Goal: Information Seeking & Learning: Learn about a topic

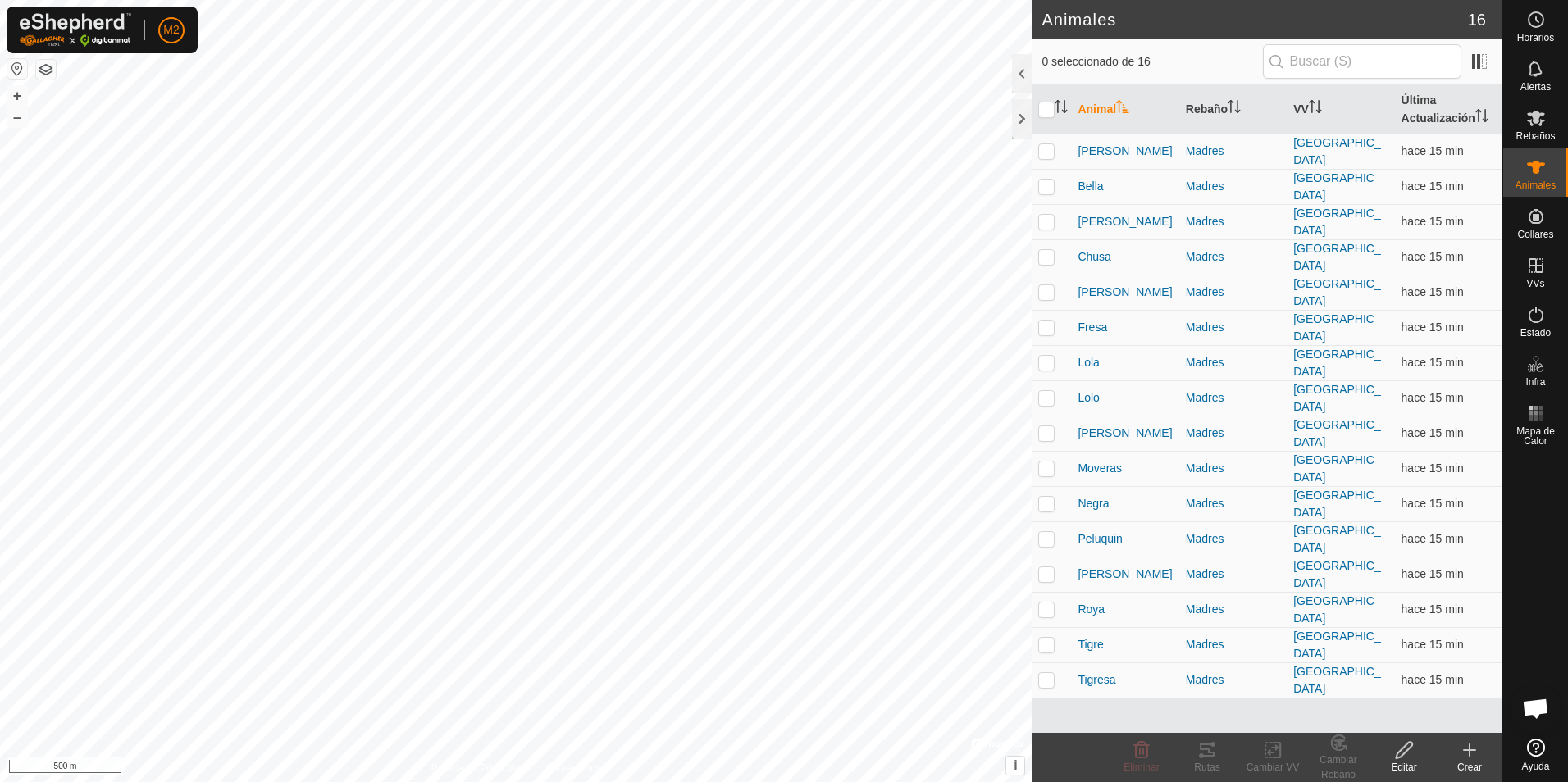
click at [21, 65] on button "button" at bounding box center [17, 69] width 20 height 20
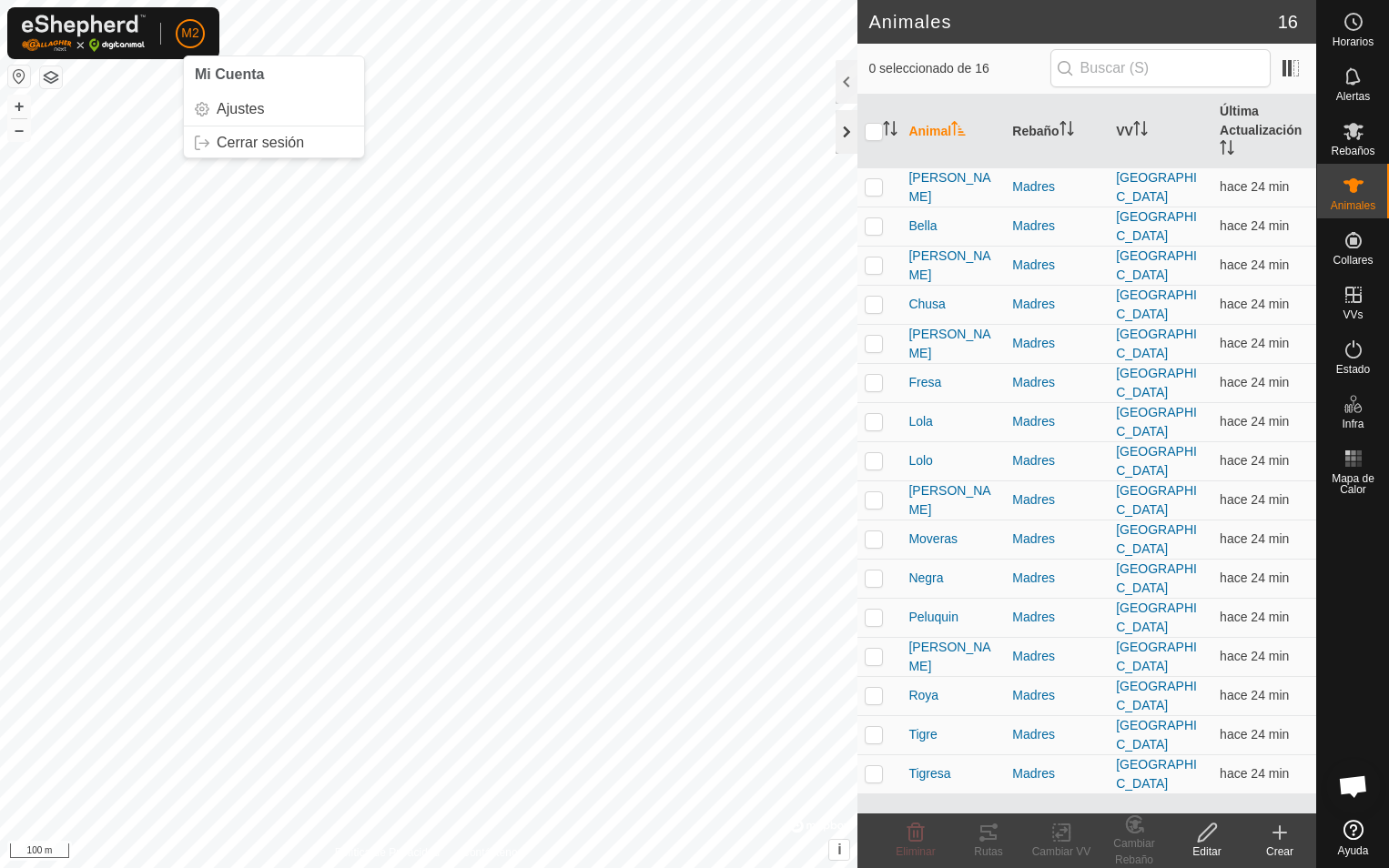
click at [842, 134] on div at bounding box center [846, 132] width 22 height 44
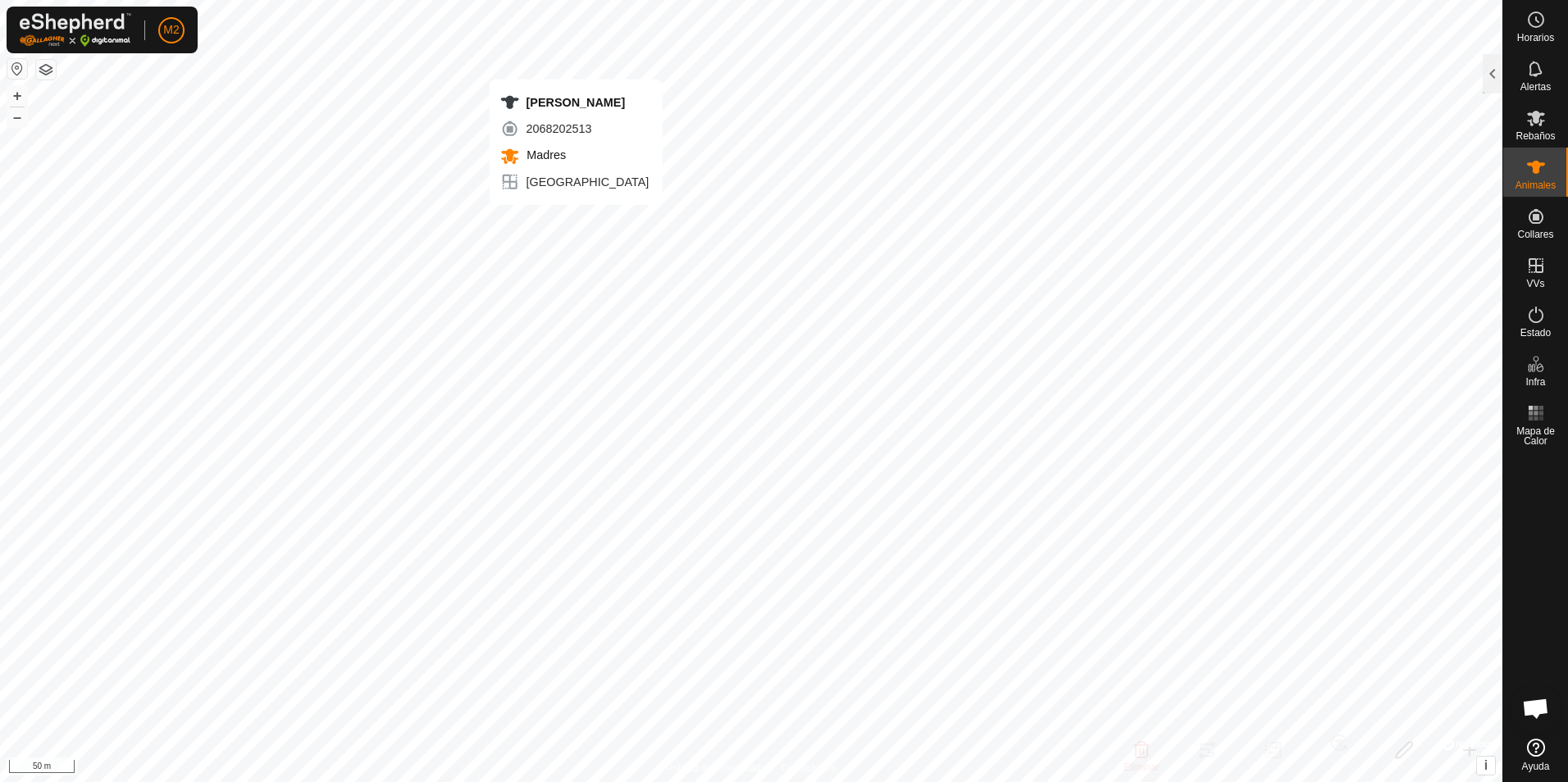
checkbox input "true"
click at [1532, 174] on icon at bounding box center [1536, 168] width 20 height 20
click at [1494, 73] on div at bounding box center [1493, 74] width 20 height 39
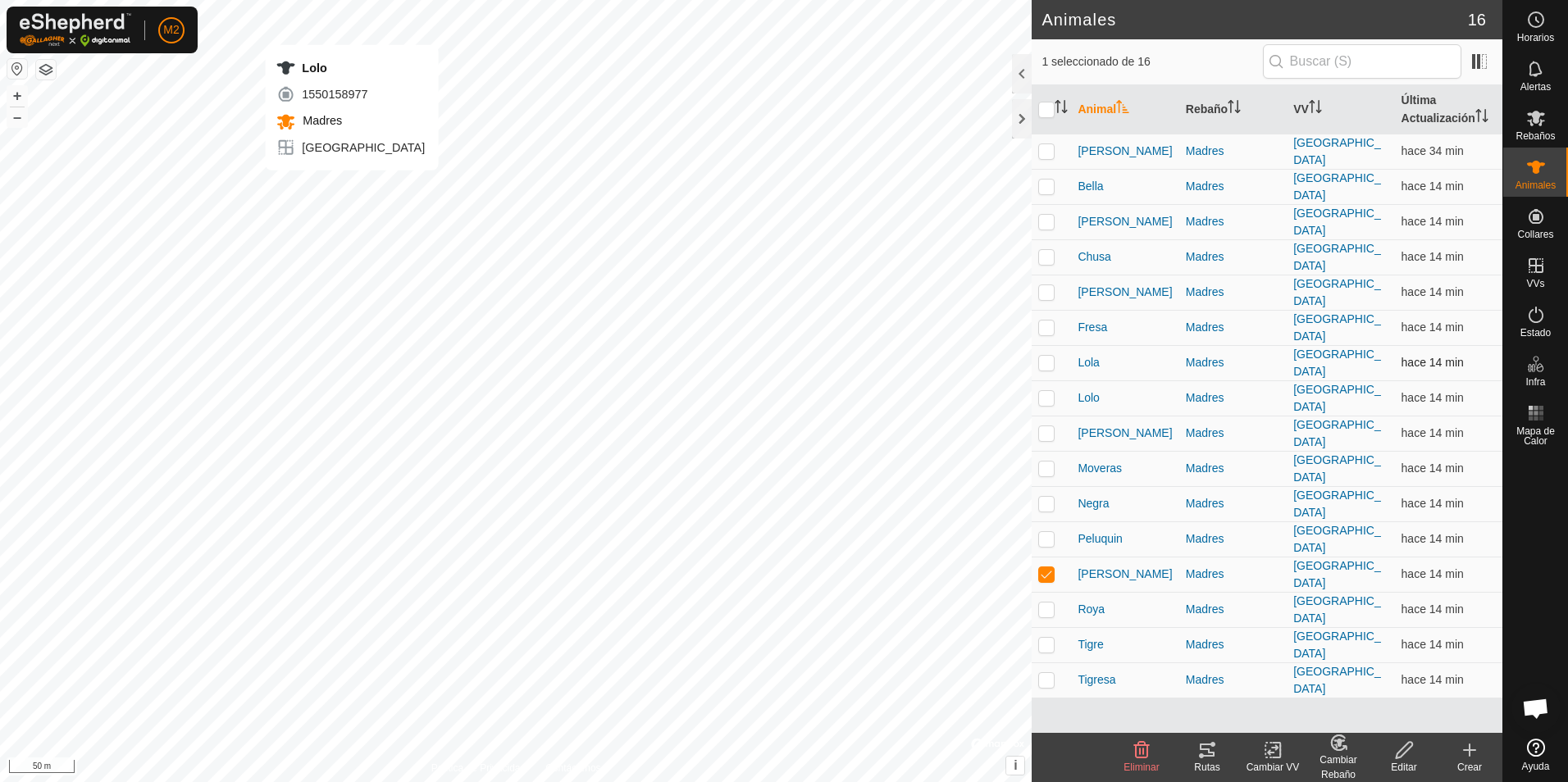
click at [352, 187] on div "Lolo 1550158977 Madres umbria + – ⇧ i © Mapbox , © OpenStreetMap , Improve this…" at bounding box center [516, 391] width 1032 height 782
checkbox input "true"
click at [357, 161] on div "[PERSON_NAME] 3841936620 Madres umbria + – ⇧ i © Mapbox , © OpenStreetMap , Imp…" at bounding box center [516, 391] width 1032 height 782
checkbox input "true"
click at [337, 166] on div "Alba 3725063124 Madres umbria + – ⇧ i © Mapbox , © OpenStreetMap , Improve this…" at bounding box center [516, 391] width 1032 height 782
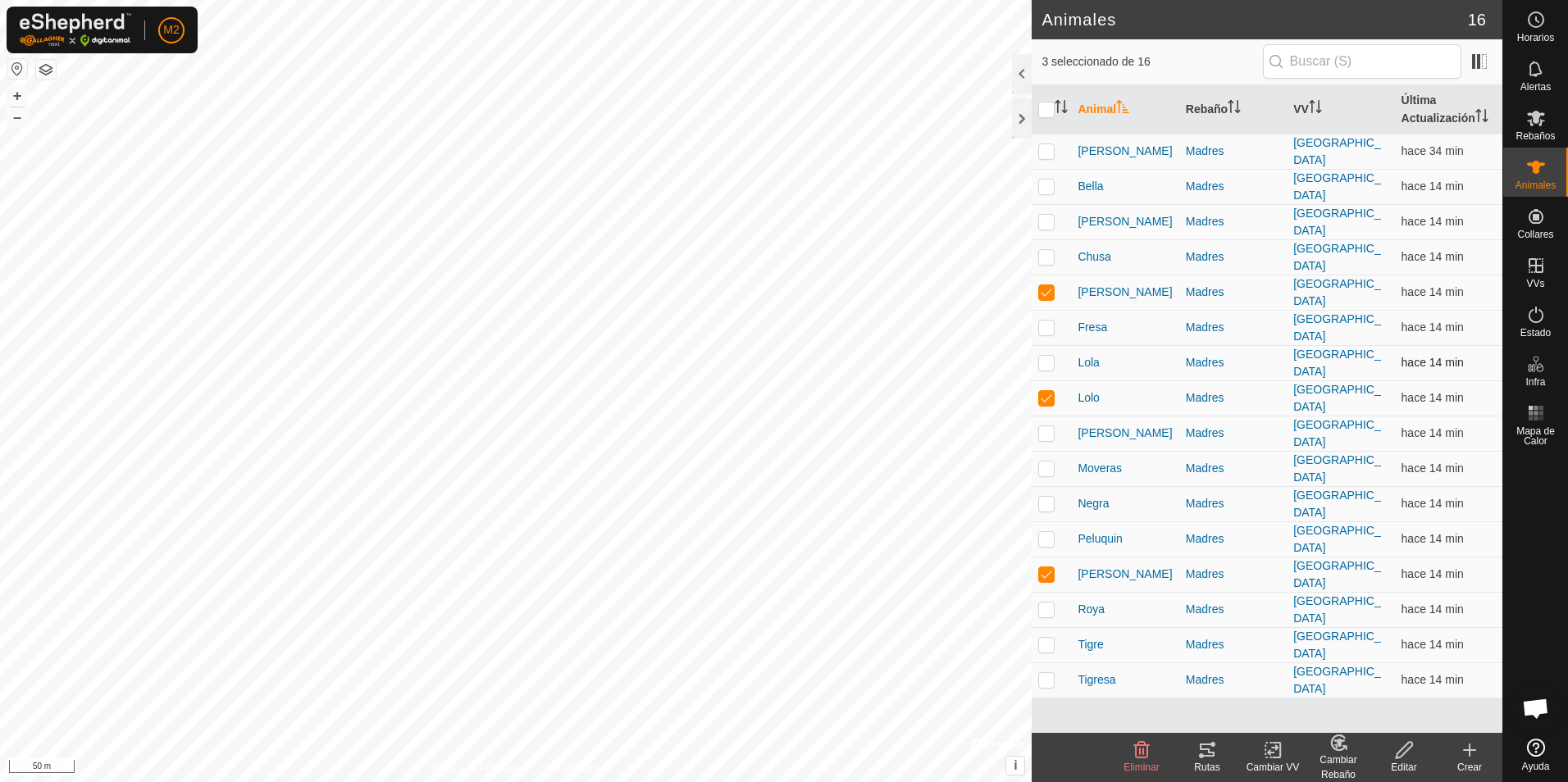
checkbox input "true"
click at [305, 177] on div "[PERSON_NAME] 2952334483 Madres umbria + – ⇧ i © Mapbox , © OpenStreetMap , Imp…" at bounding box center [516, 391] width 1032 height 782
checkbox input "true"
click at [263, 198] on div "Fresa 1613913867 Madres umbria + – ⇧ i © Mapbox , © OpenStreetMap , Improve thi…" at bounding box center [516, 391] width 1032 height 782
checkbox input "true"
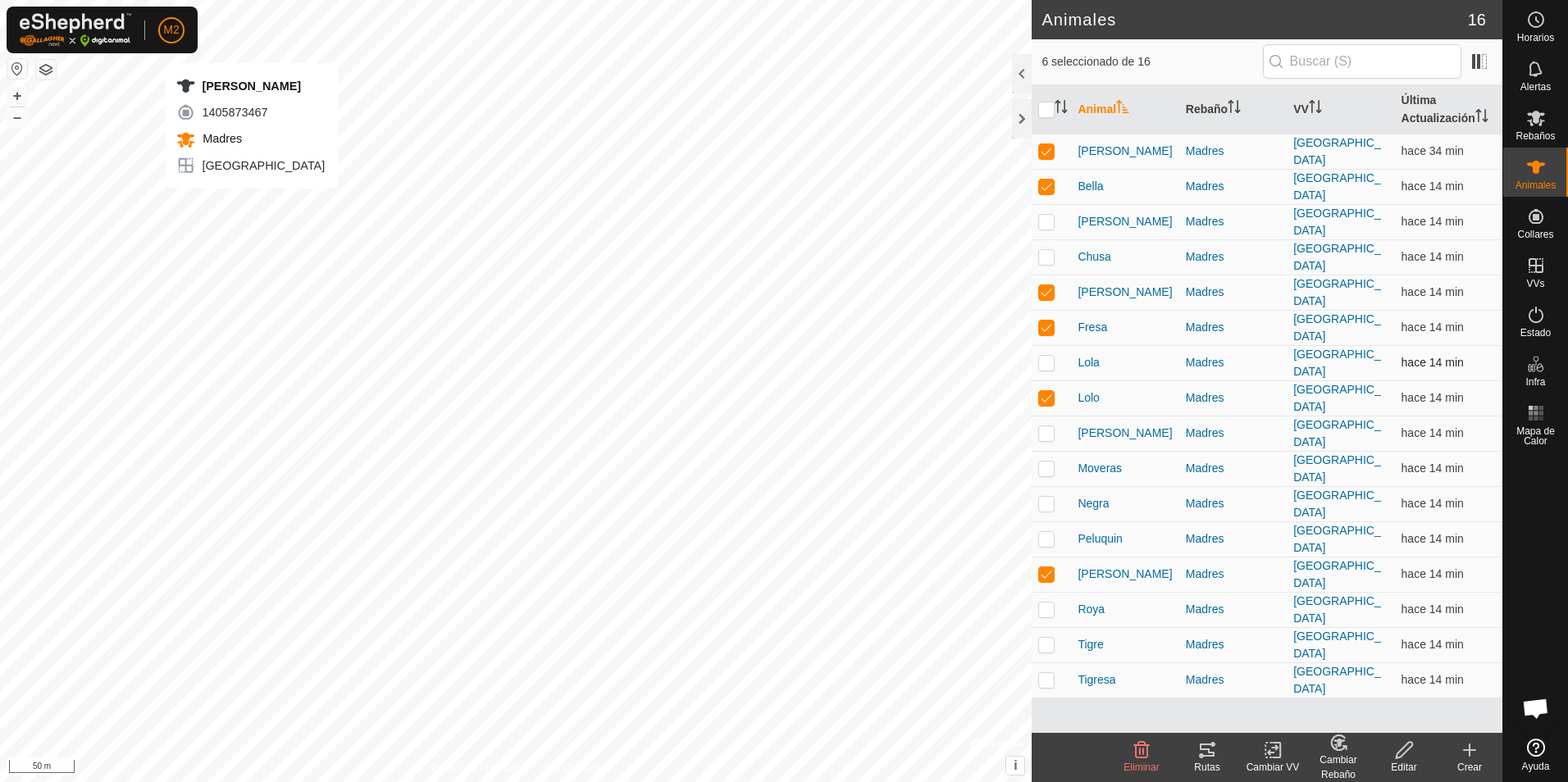
click at [252, 205] on div "[PERSON_NAME] 1405873467 Madres umbria + – ⇧ i © Mapbox , © OpenStreetMap , Imp…" at bounding box center [516, 391] width 1032 height 782
checkbox input "true"
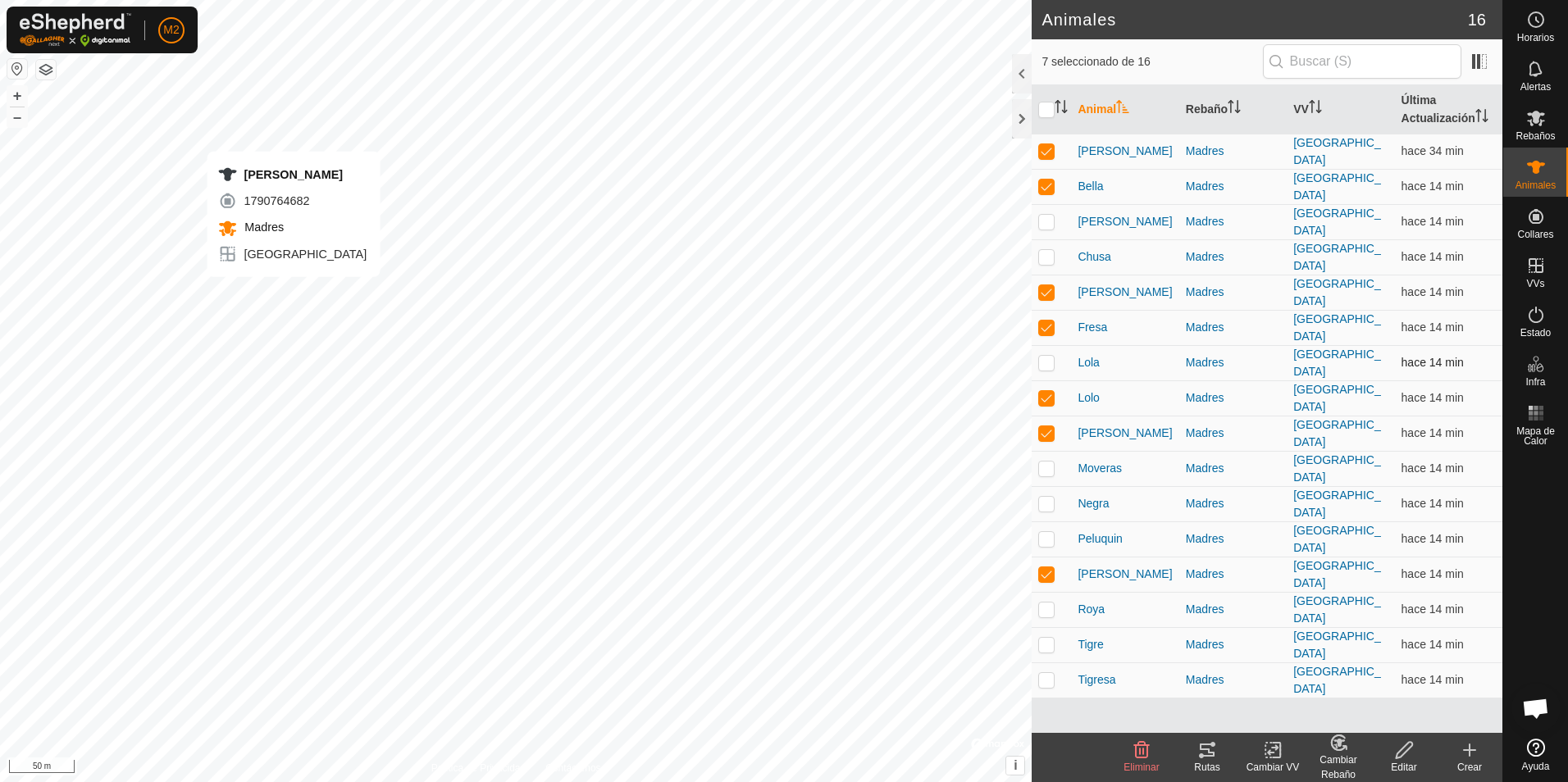
click at [293, 293] on div "[PERSON_NAME] 1790764682 Madres umbria + – ⇧ i © Mapbox , © OpenStreetMap , Imp…" at bounding box center [516, 391] width 1032 height 782
checkbox input "true"
click at [303, 271] on div "Lola 0782147287 Madres umbria + – ⇧ i © Mapbox , © OpenStreetMap , Improve this…" at bounding box center [516, 391] width 1032 height 782
click at [329, 292] on div "completo Estado: APAGADO Tipo: Zona de Inclusión + – ⇧ i © Mapbox , © OpenStree…" at bounding box center [516, 391] width 1032 height 782
click at [450, 256] on div "prado nevera Estado: APAGADO Tipo: Zona de Inclusión + – ⇧ i © Mapbox , © OpenS…" at bounding box center [516, 391] width 1032 height 782
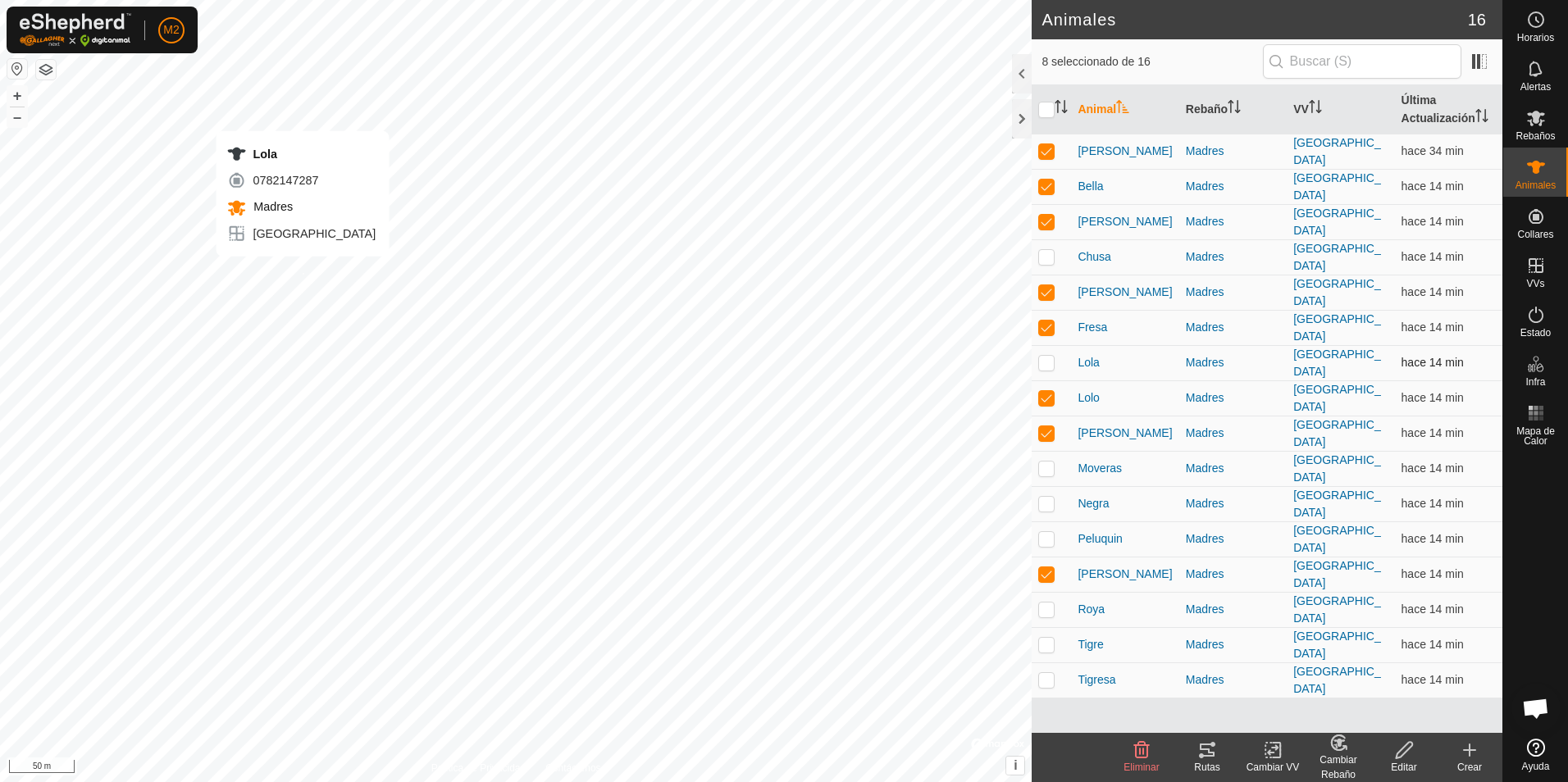
click at [302, 273] on div "Lola 0782147287 Madres umbria + – ⇧ i © Mapbox , © OpenStreetMap , Improve this…" at bounding box center [516, 391] width 1032 height 782
checkbox input "true"
click at [1207, 748] on icon at bounding box center [1207, 750] width 20 height 20
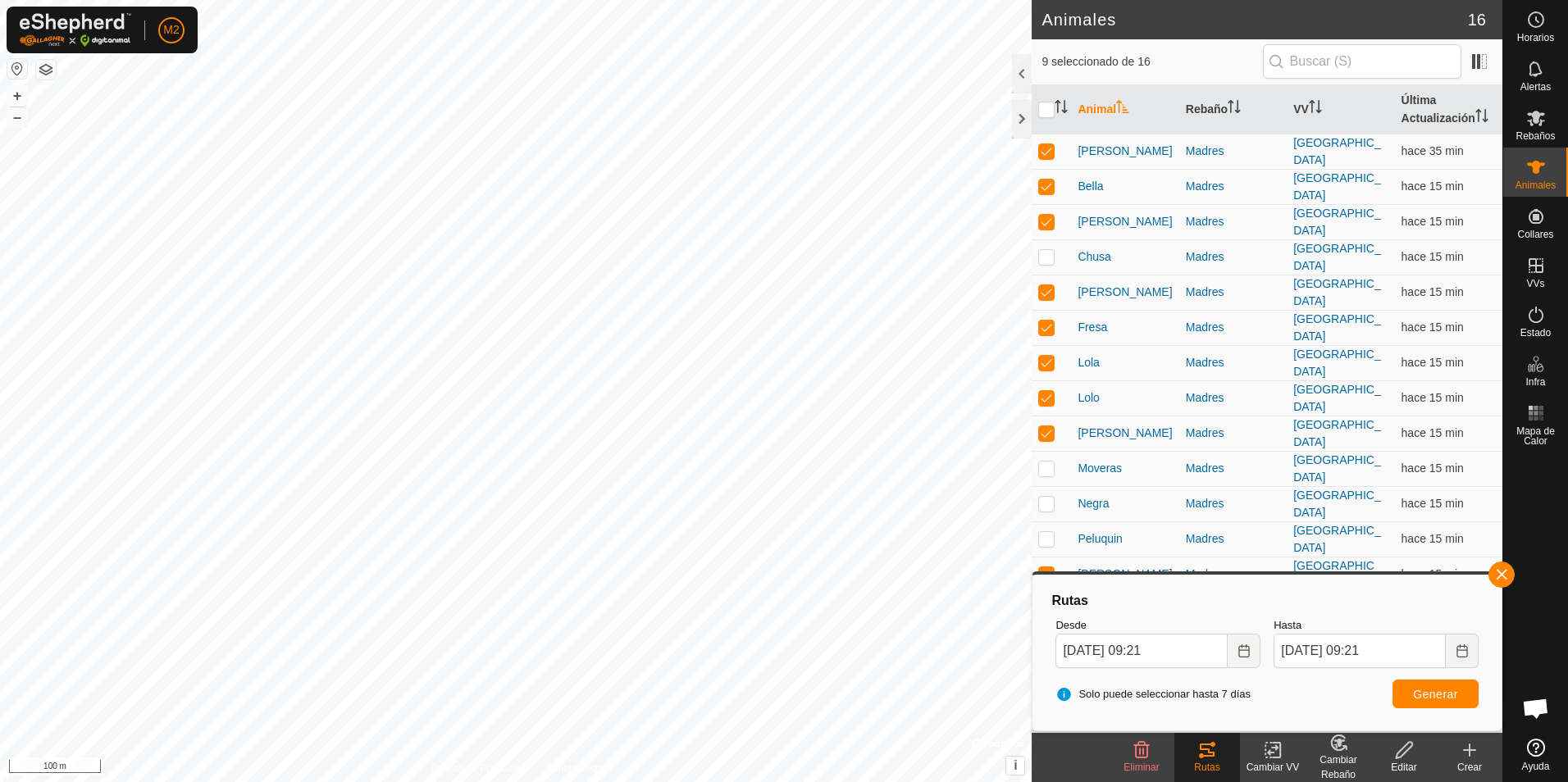
click at [1500, 562] on button "button" at bounding box center [1501, 574] width 26 height 26
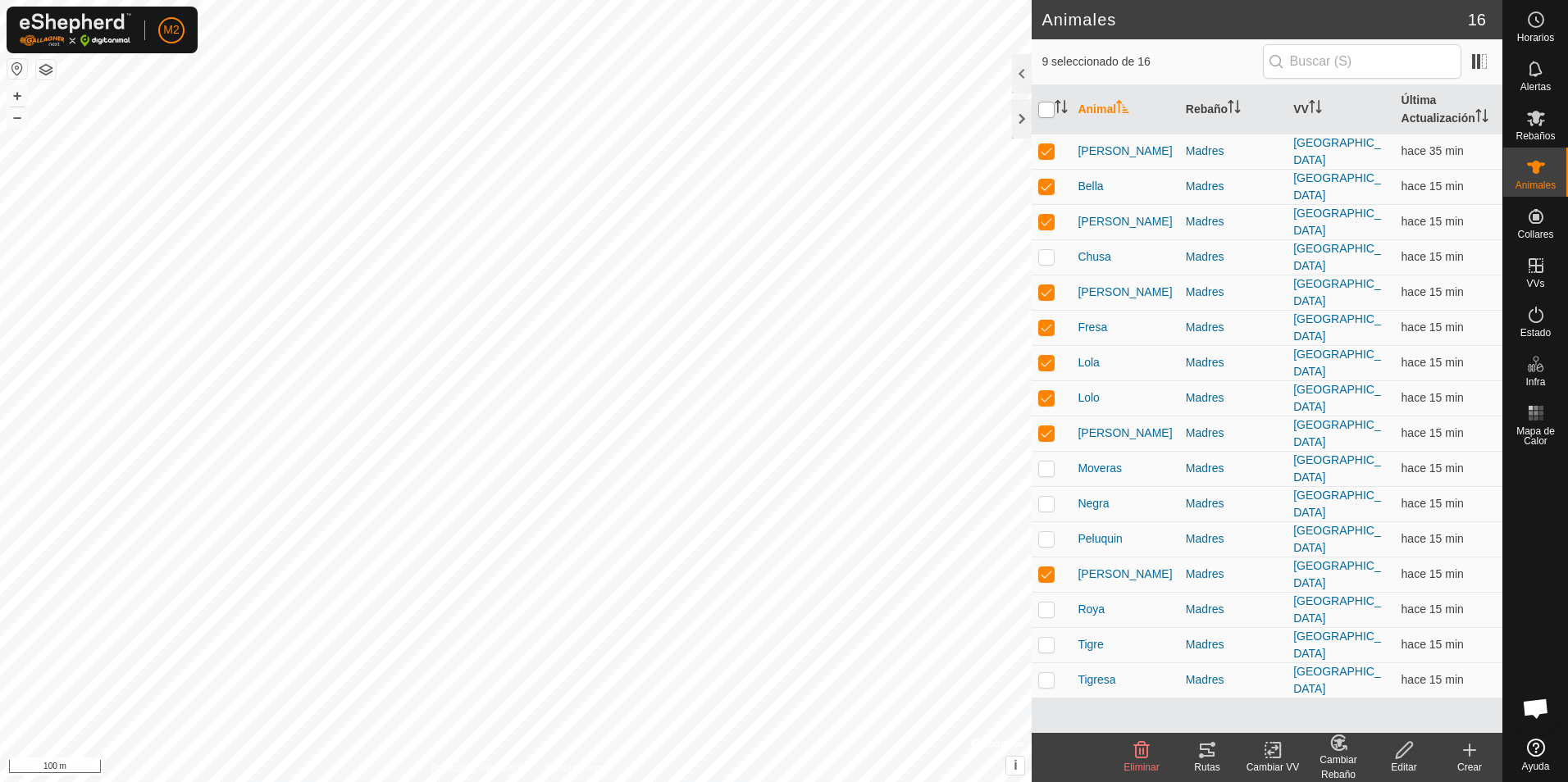
click at [1045, 107] on input "checkbox" at bounding box center [1046, 109] width 16 height 16
checkbox input "true"
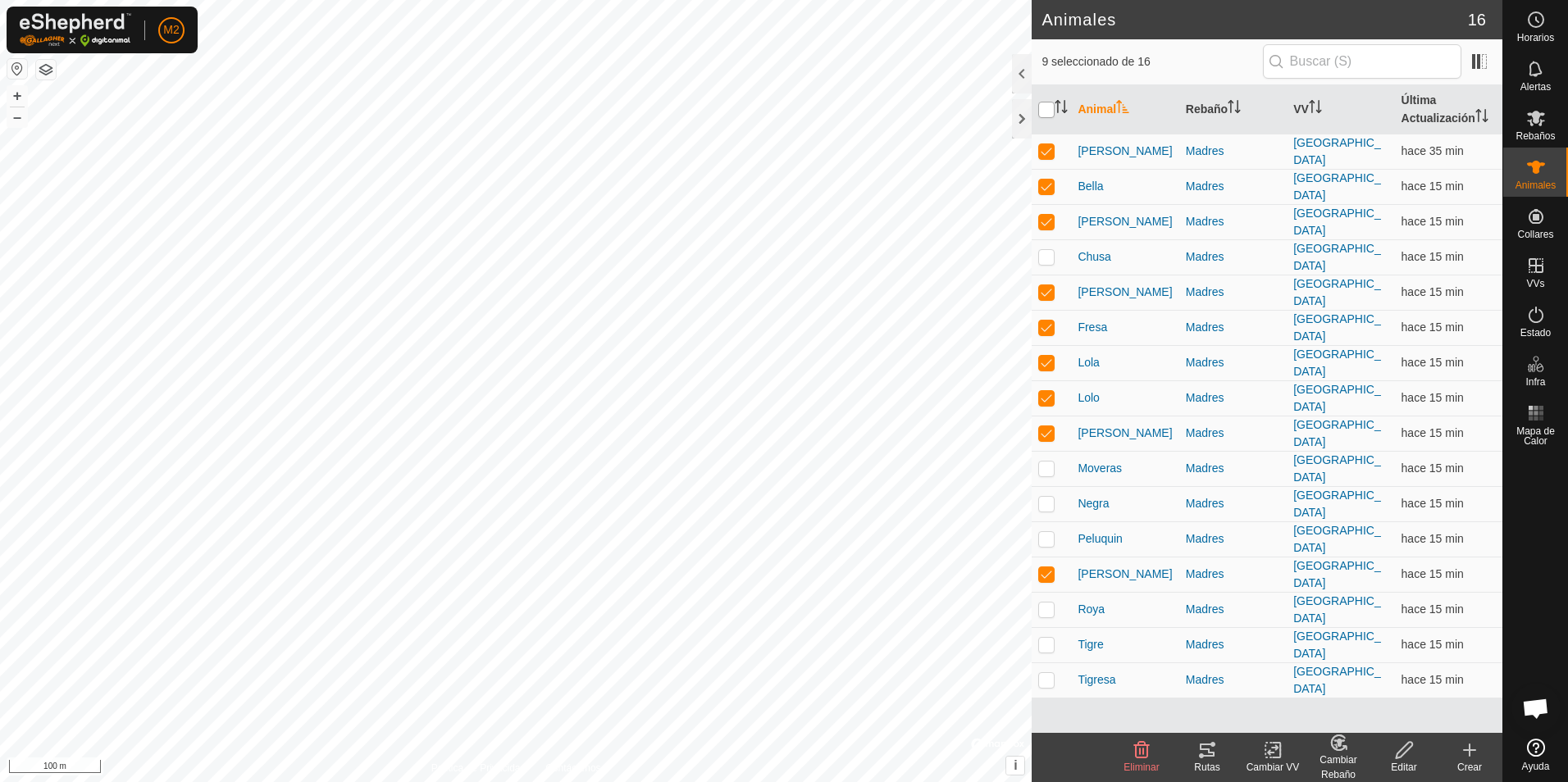
checkbox input "true"
click at [1045, 107] on input "checkbox" at bounding box center [1046, 109] width 16 height 16
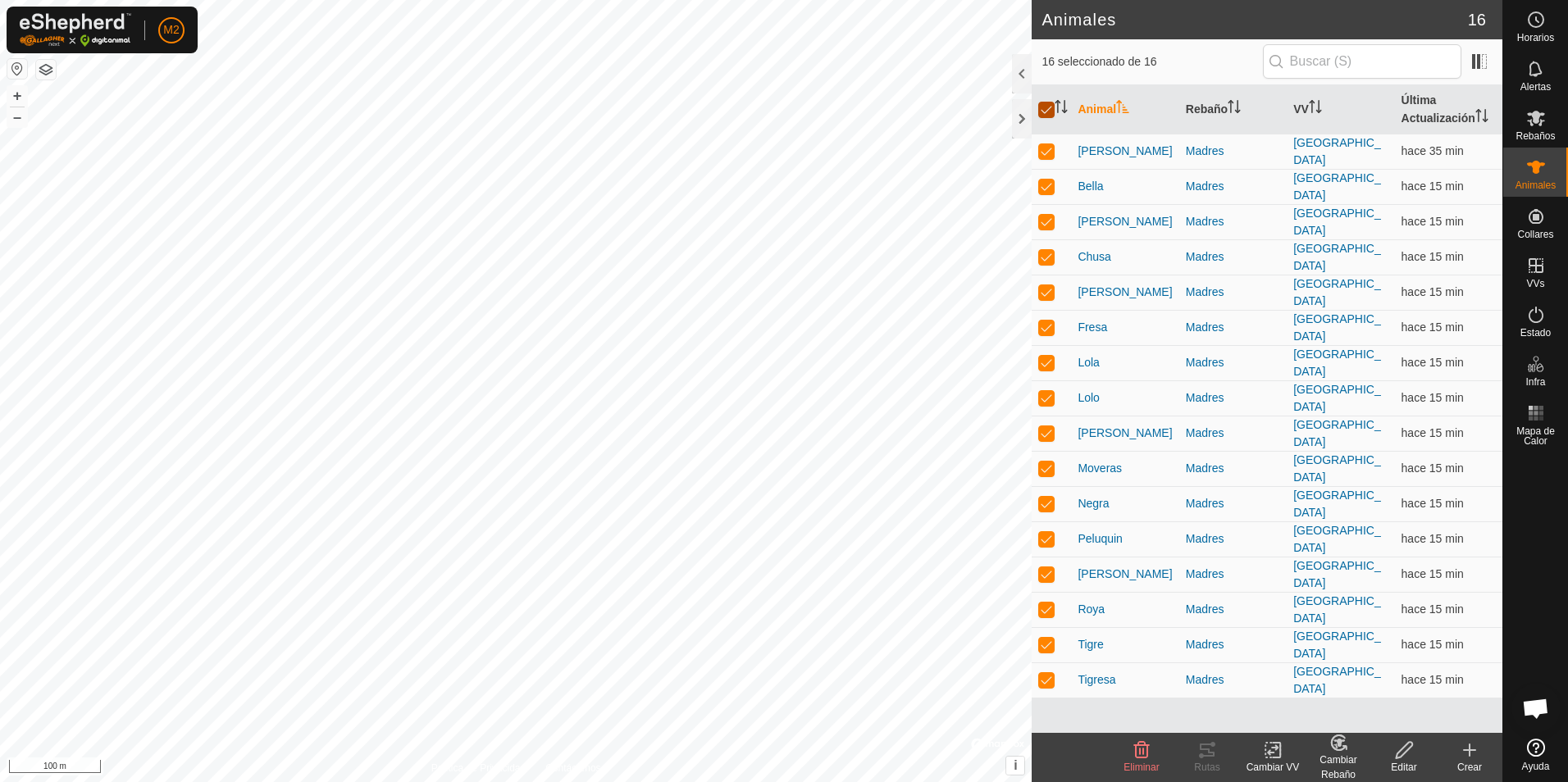
checkbox input "false"
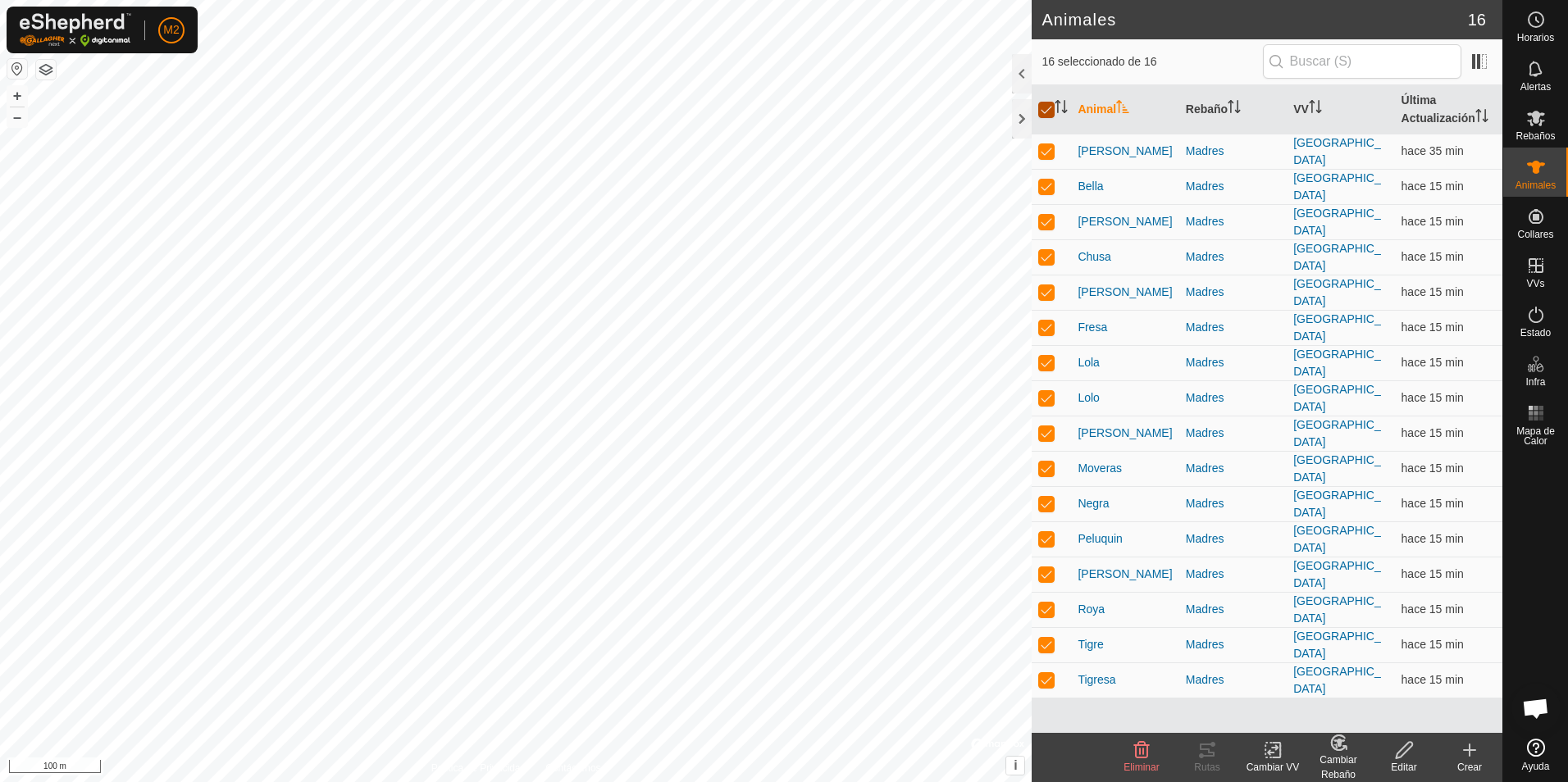
checkbox input "false"
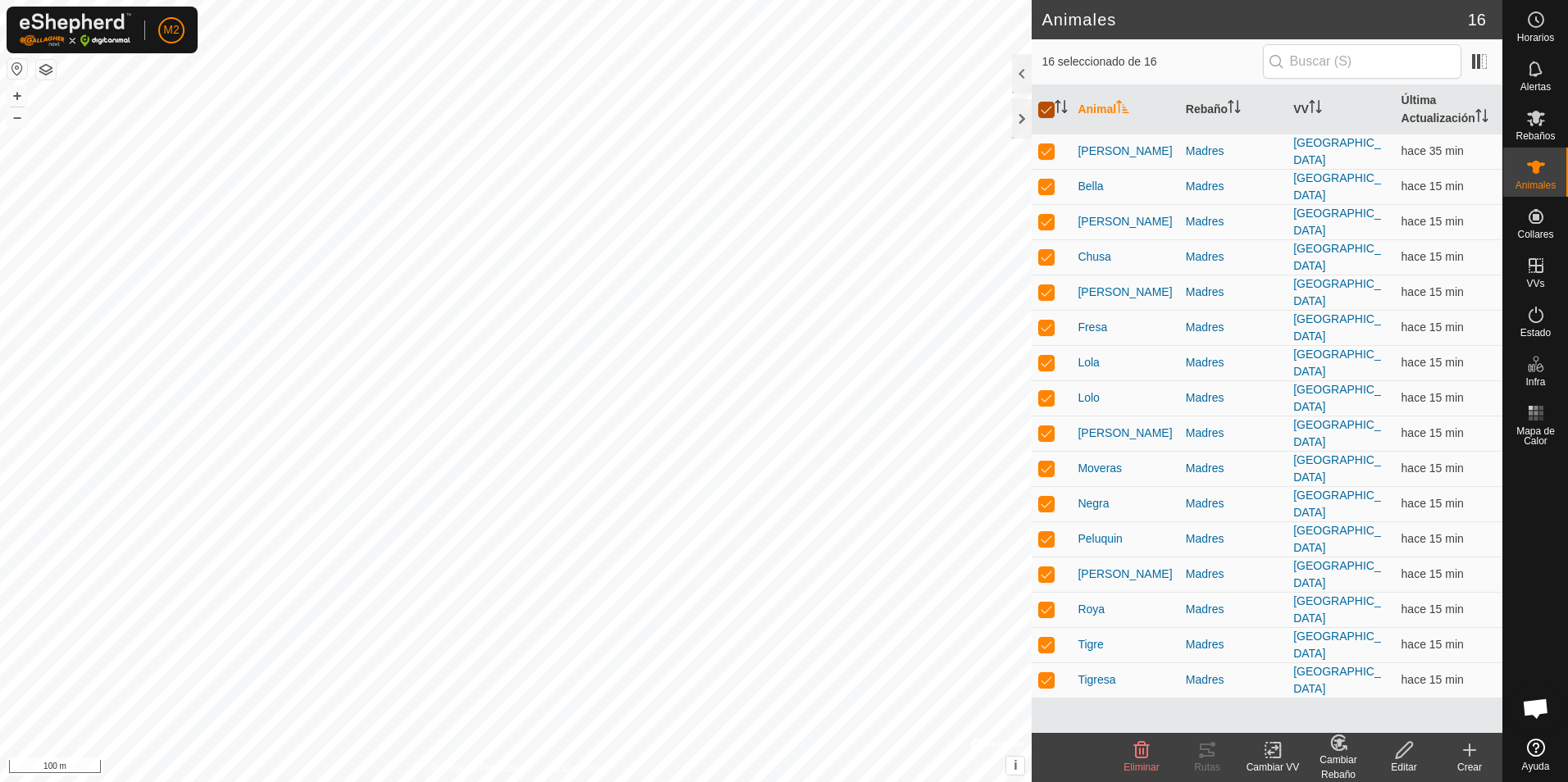
checkbox input "false"
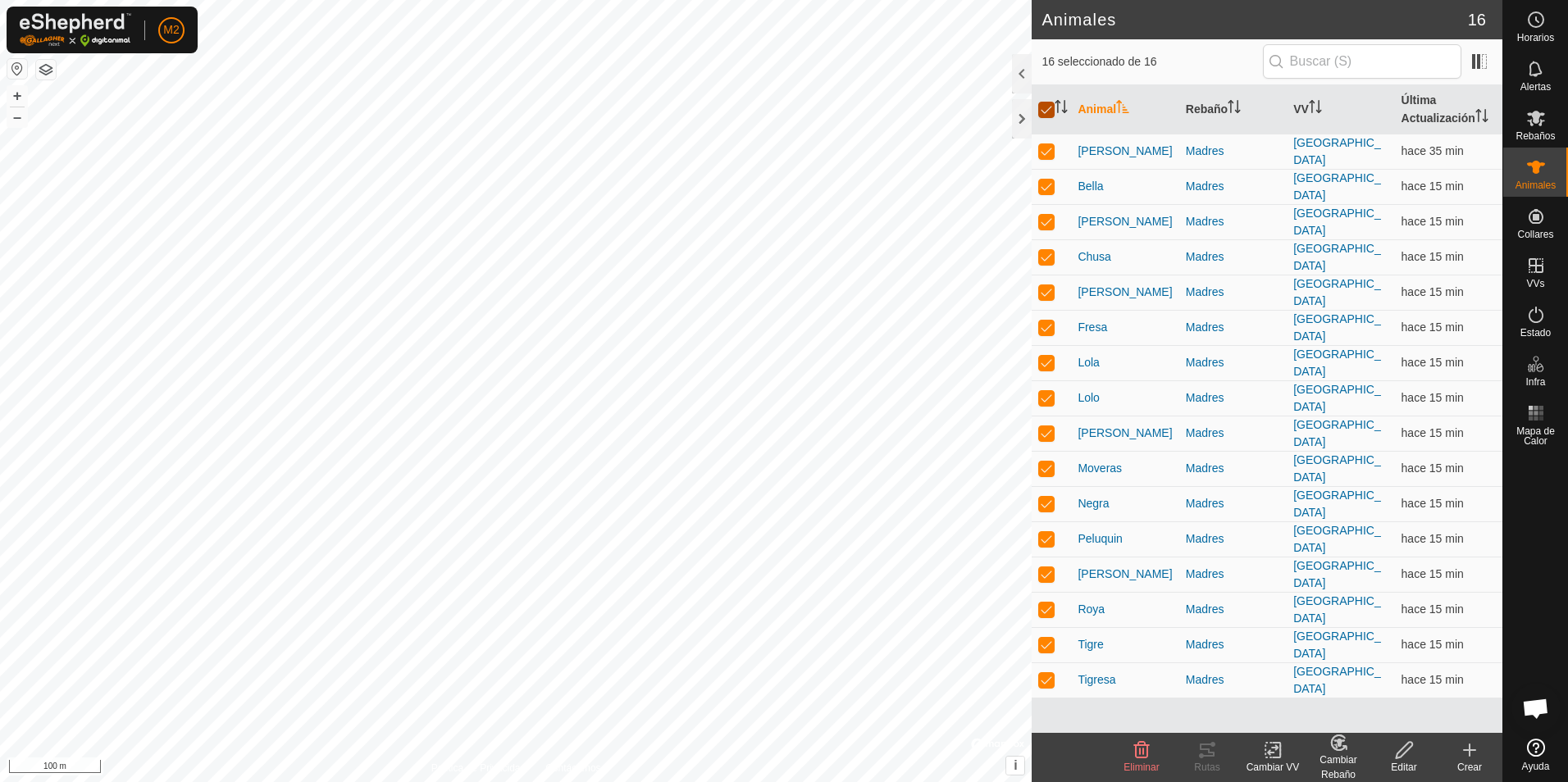
checkbox input "false"
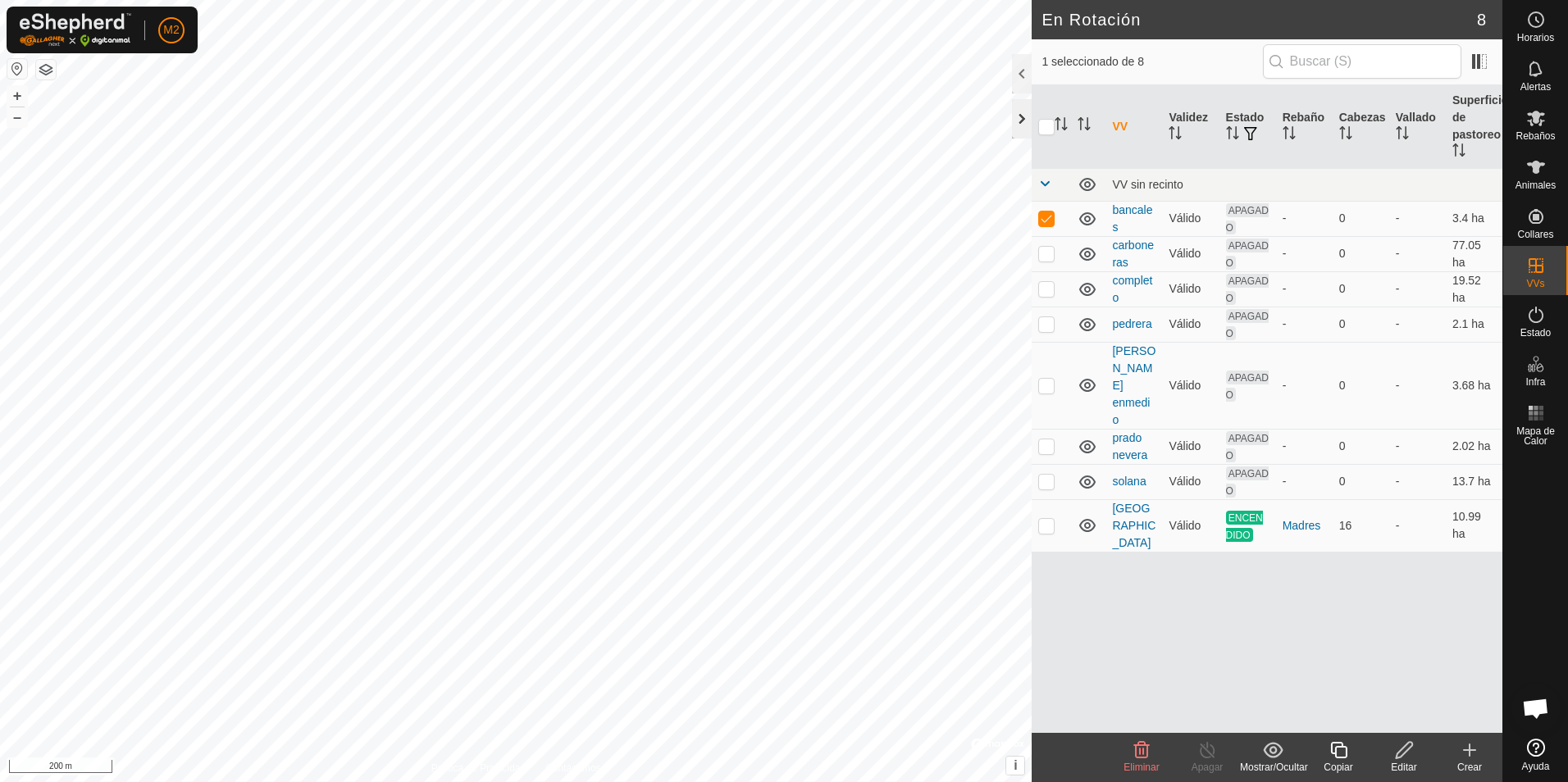
checkbox input "false"
checkbox input "true"
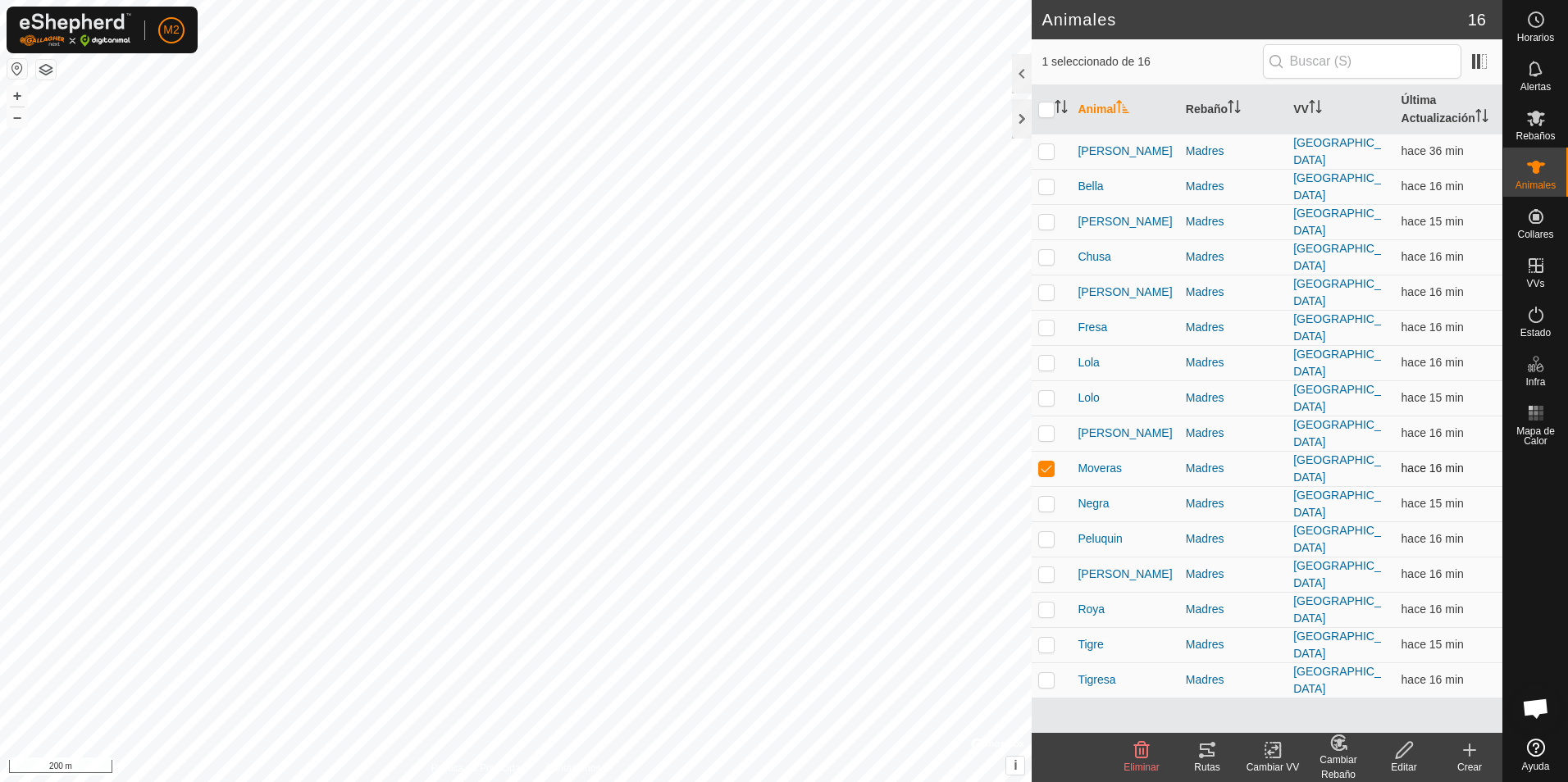
click at [1046, 462] on p-checkbox at bounding box center [1046, 468] width 16 height 13
checkbox input "false"
checkbox input "true"
click at [551, 351] on div "Lola 0782147287 Madres umbria + – ⇧ i © Mapbox , © OpenStreetMap , Improve this…" at bounding box center [516, 391] width 1032 height 782
checkbox input "true"
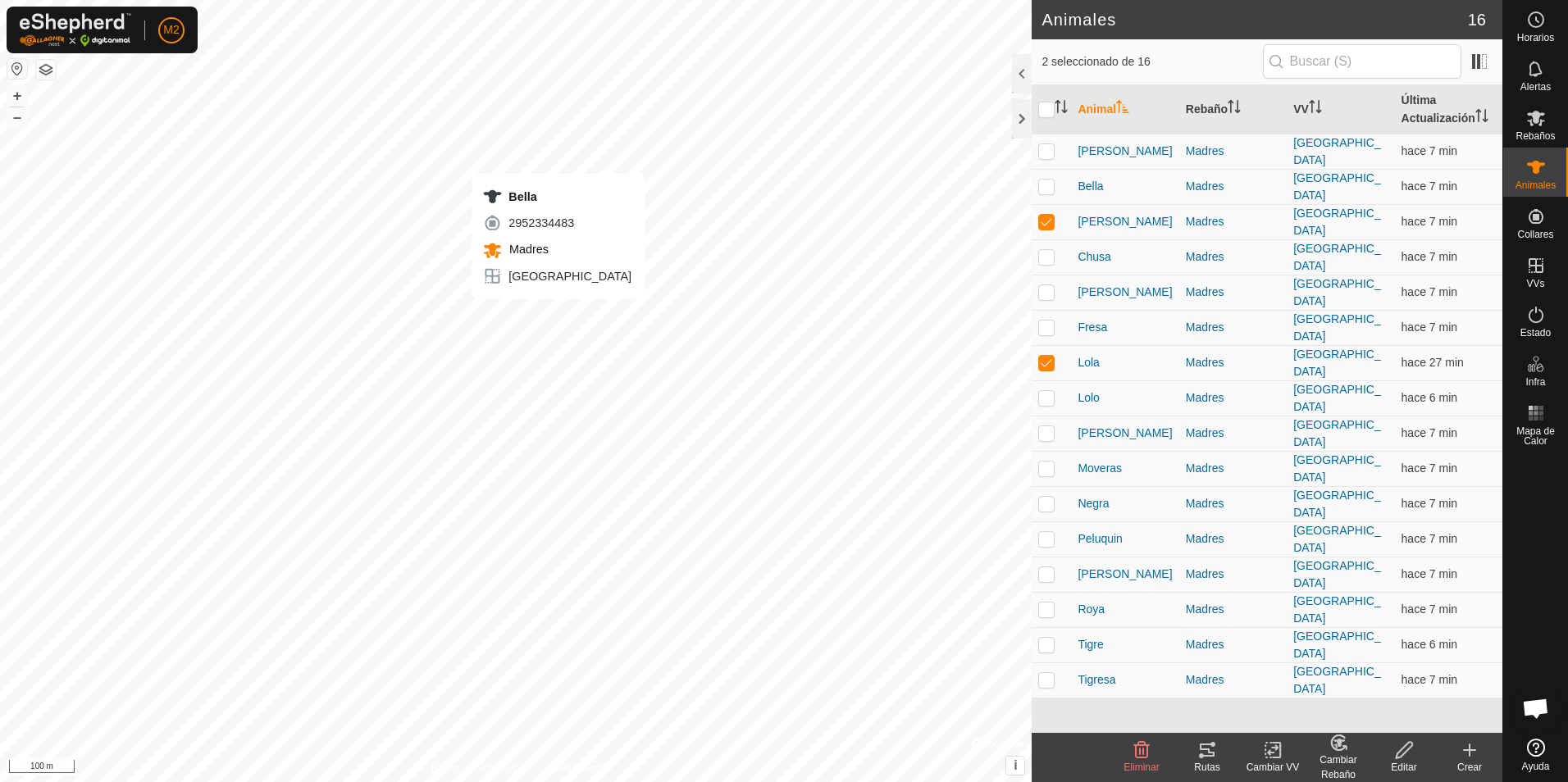
click at [558, 316] on div "[PERSON_NAME] 2952334483 Madres umbria + – ⇧ i © Mapbox , © OpenStreetMap , Imp…" at bounding box center [516, 391] width 1032 height 782
checkbox input "true"
click at [549, 305] on div "[PERSON_NAME] 1405873467 Madres umbria + – ⇧ i © Mapbox , © OpenStreetMap , Imp…" at bounding box center [516, 391] width 1032 height 782
click at [561, 298] on div "[PERSON_NAME] 2068202513 Madres umbria + – ⇧ i © Mapbox , © OpenStreetMap , Imp…" at bounding box center [516, 391] width 1032 height 782
checkbox input "false"
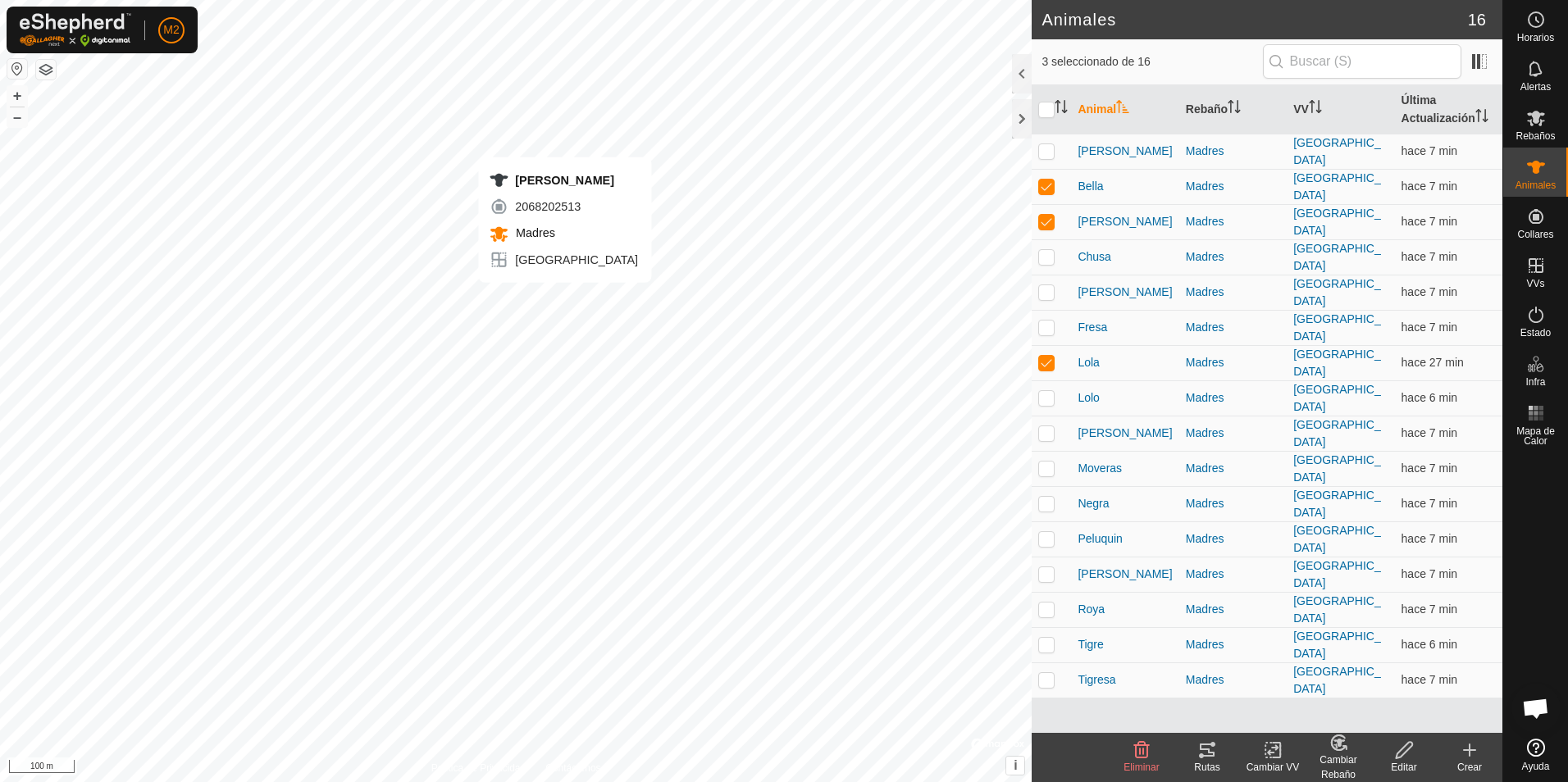
click at [565, 300] on div "[PERSON_NAME] 2068202513 Madres umbria + – ⇧ i © Mapbox , © OpenStreetMap , Imp…" at bounding box center [516, 391] width 1032 height 782
checkbox input "true"
click at [548, 300] on div "[PERSON_NAME] 1405873467 Madres umbria + – ⇧ i © Mapbox , © OpenStreetMap , Imp…" at bounding box center [516, 391] width 1032 height 782
click at [501, 325] on div "completo Estado: APAGADO Tipo: Zona de Inclusión + – ⇧ i © Mapbox , © OpenStree…" at bounding box center [516, 391] width 1032 height 782
click at [578, 298] on div "Alba 3725063124 Madres umbria + – ⇧ i © Mapbox , © OpenStreetMap , Improve this…" at bounding box center [516, 391] width 1032 height 782
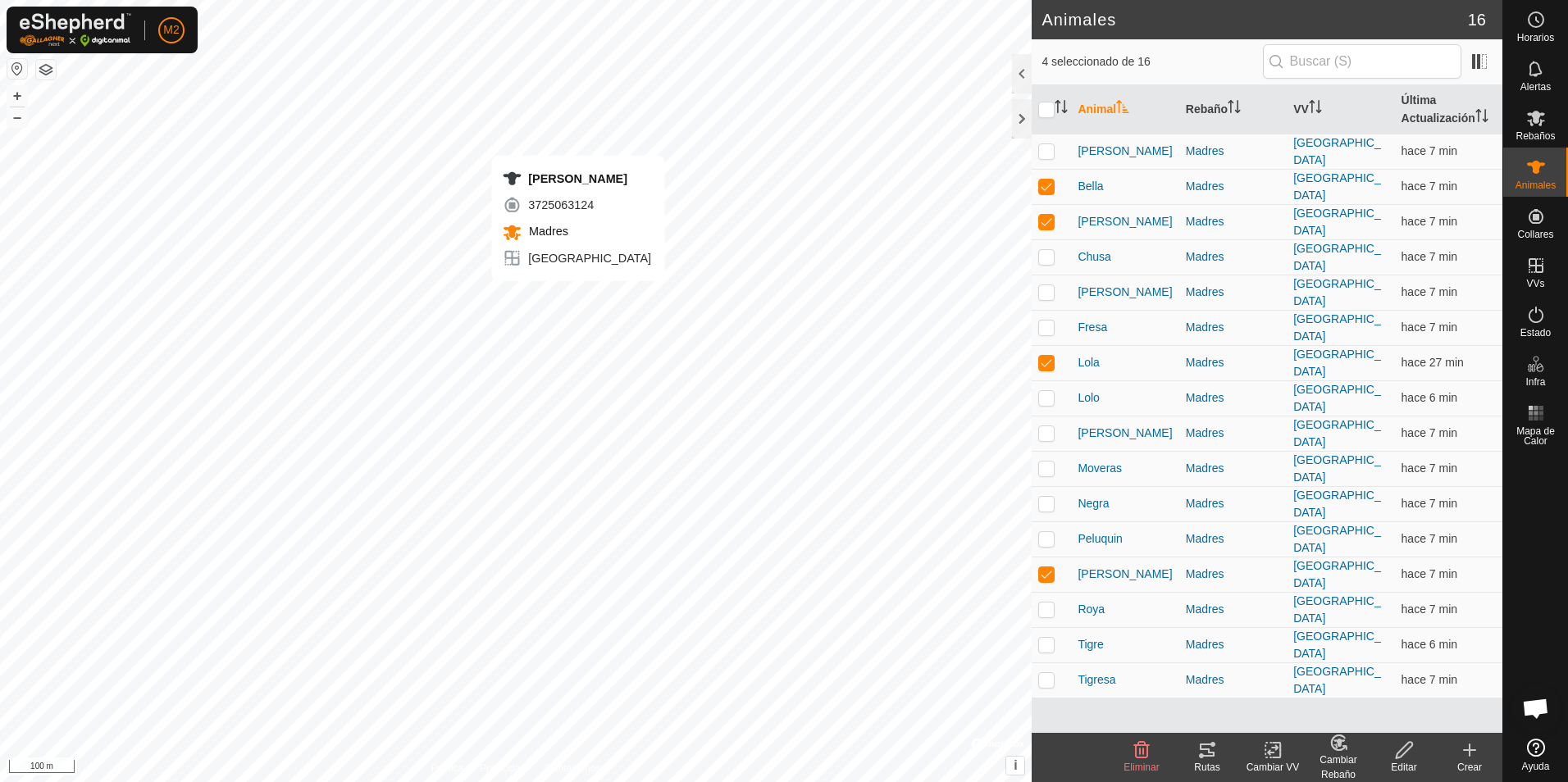
checkbox input "true"
click at [566, 282] on div "[PERSON_NAME] 3841936620 Madres umbria + – ⇧ i © Mapbox , © OpenStreetMap , Imp…" at bounding box center [516, 391] width 1032 height 782
checkbox input "true"
click at [593, 259] on div "Moveras 3918606106 Madres umbria + – ⇧ i © Mapbox , © OpenStreetMap , Improve t…" at bounding box center [516, 391] width 1032 height 782
checkbox input "true"
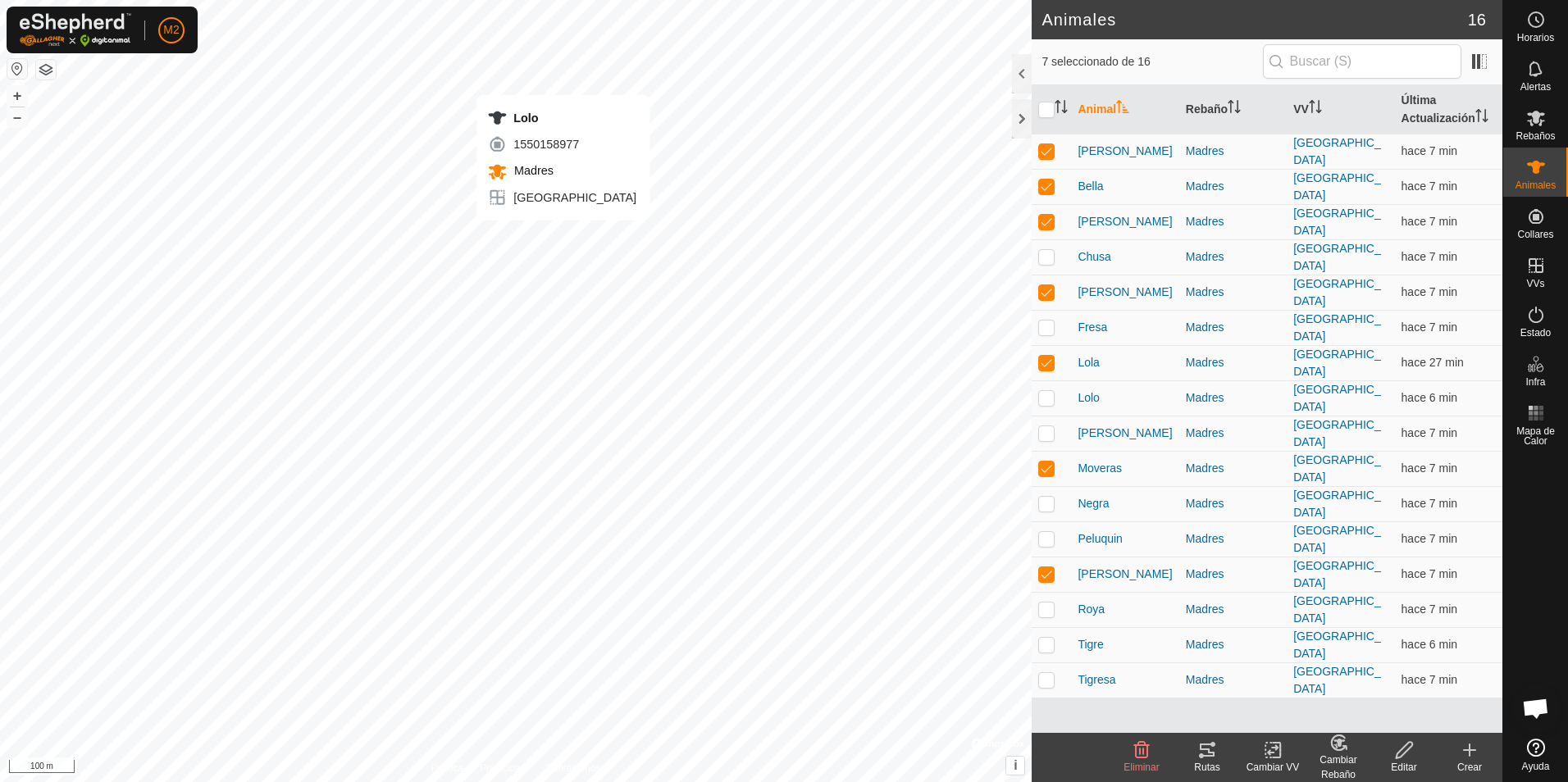
click at [563, 237] on div "Lolo 1550158977 Madres umbria + – ⇧ i © Mapbox , © OpenStreetMap , Improve this…" at bounding box center [516, 391] width 1032 height 782
checkbox input "true"
click at [1202, 748] on icon at bounding box center [1207, 750] width 20 height 20
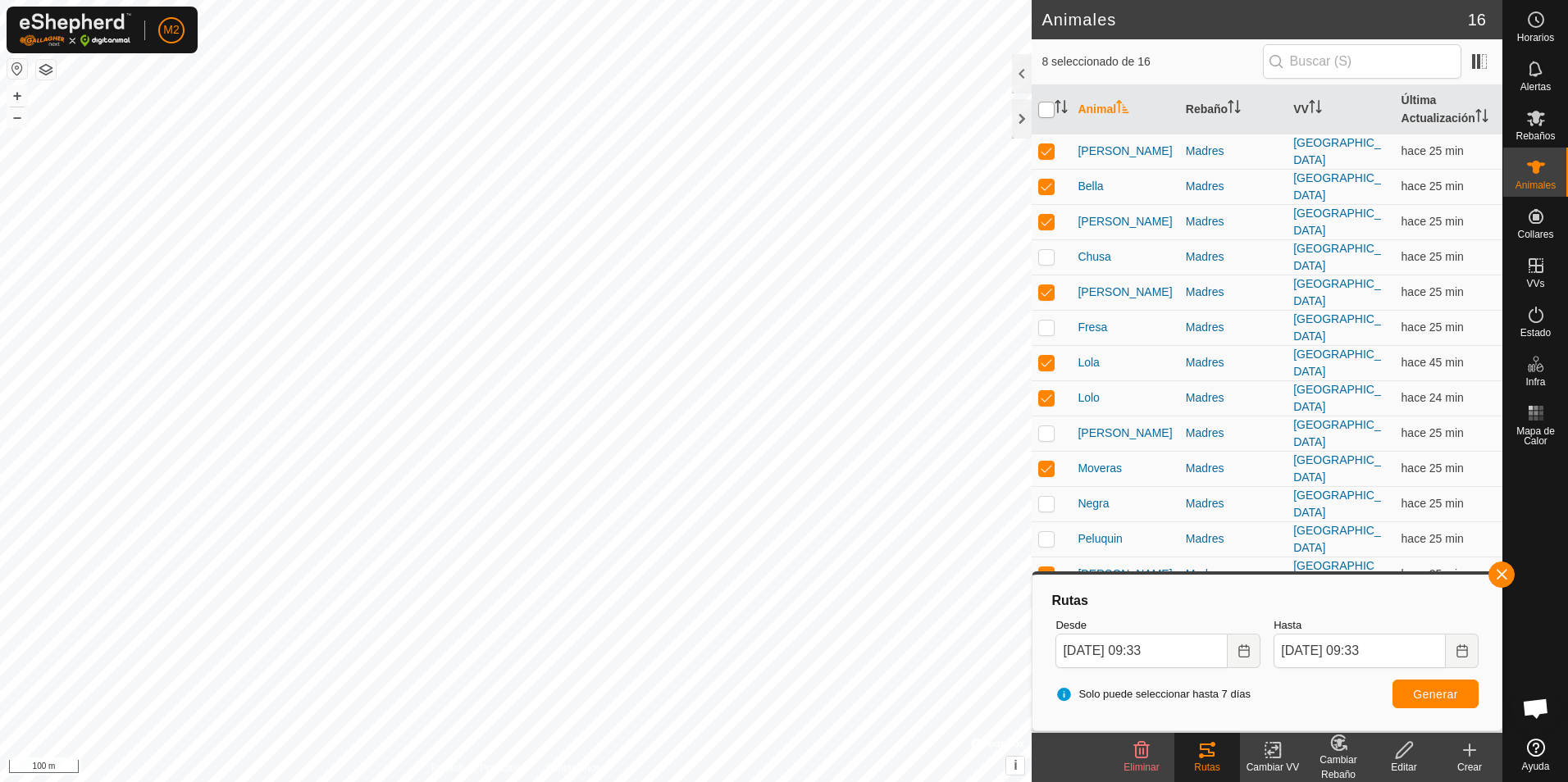
click at [1049, 109] on input "checkbox" at bounding box center [1046, 109] width 16 height 16
checkbox input "true"
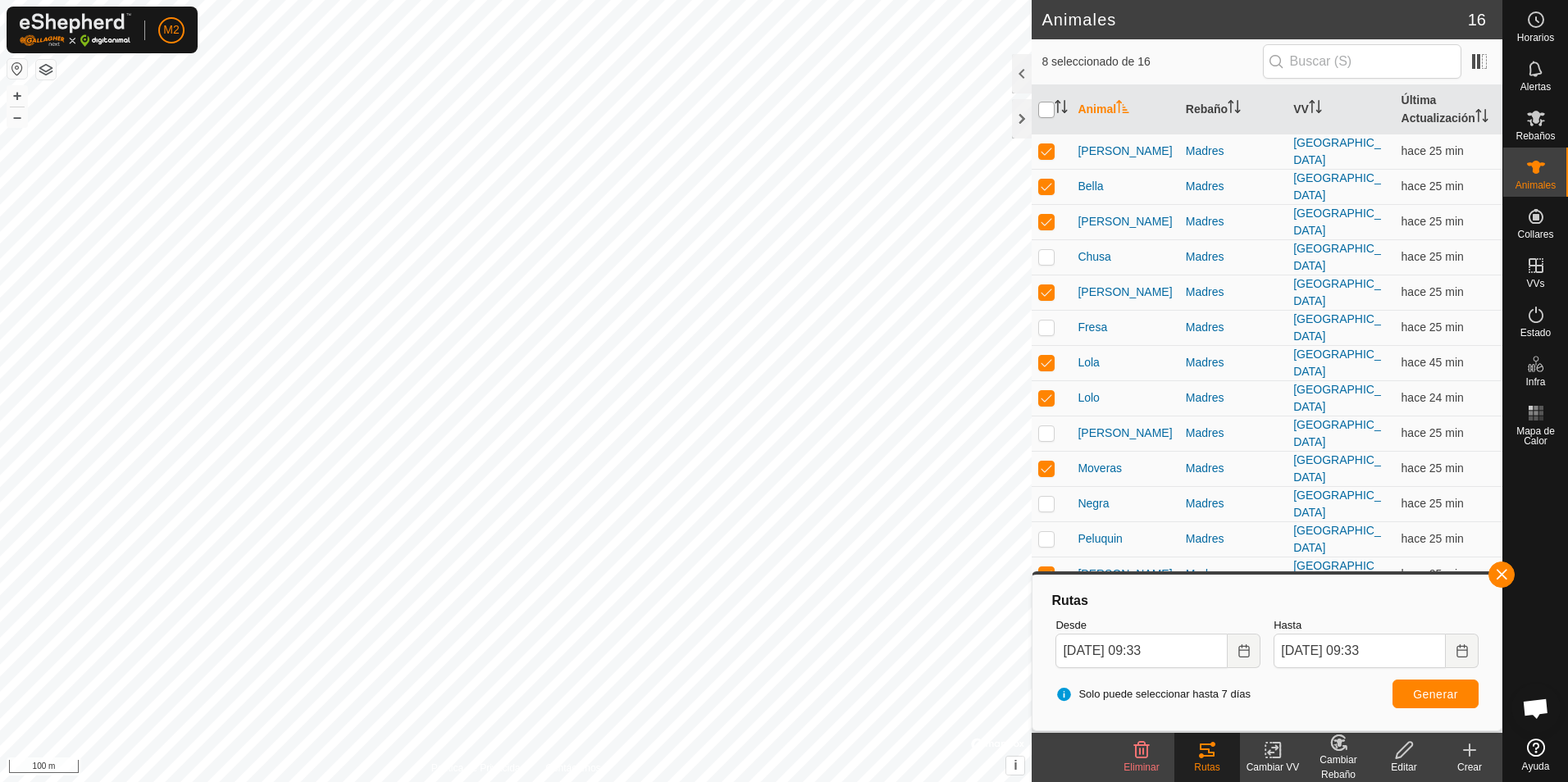
checkbox input "true"
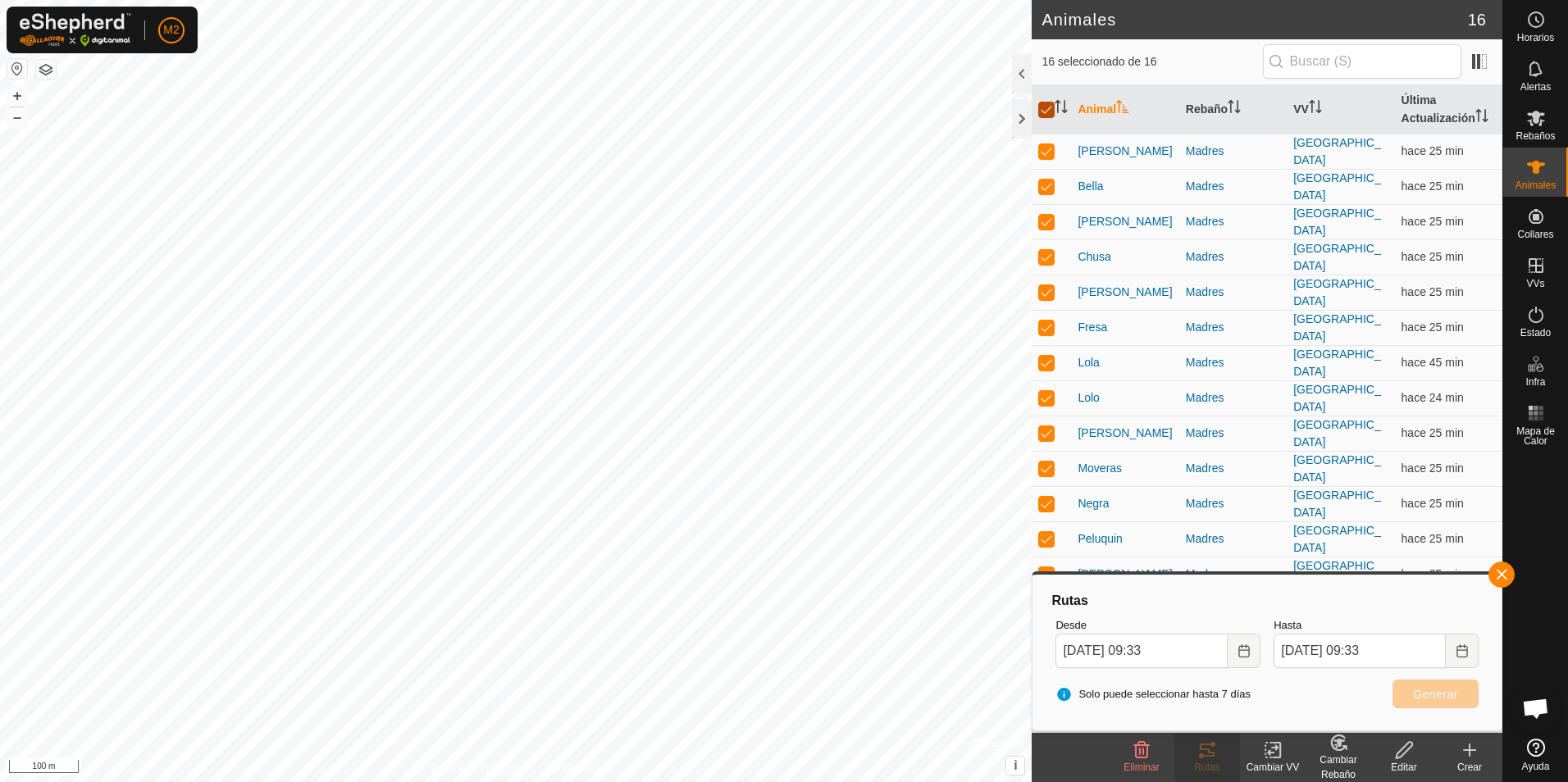
click at [1049, 109] on input "checkbox" at bounding box center [1046, 109] width 16 height 16
checkbox input "false"
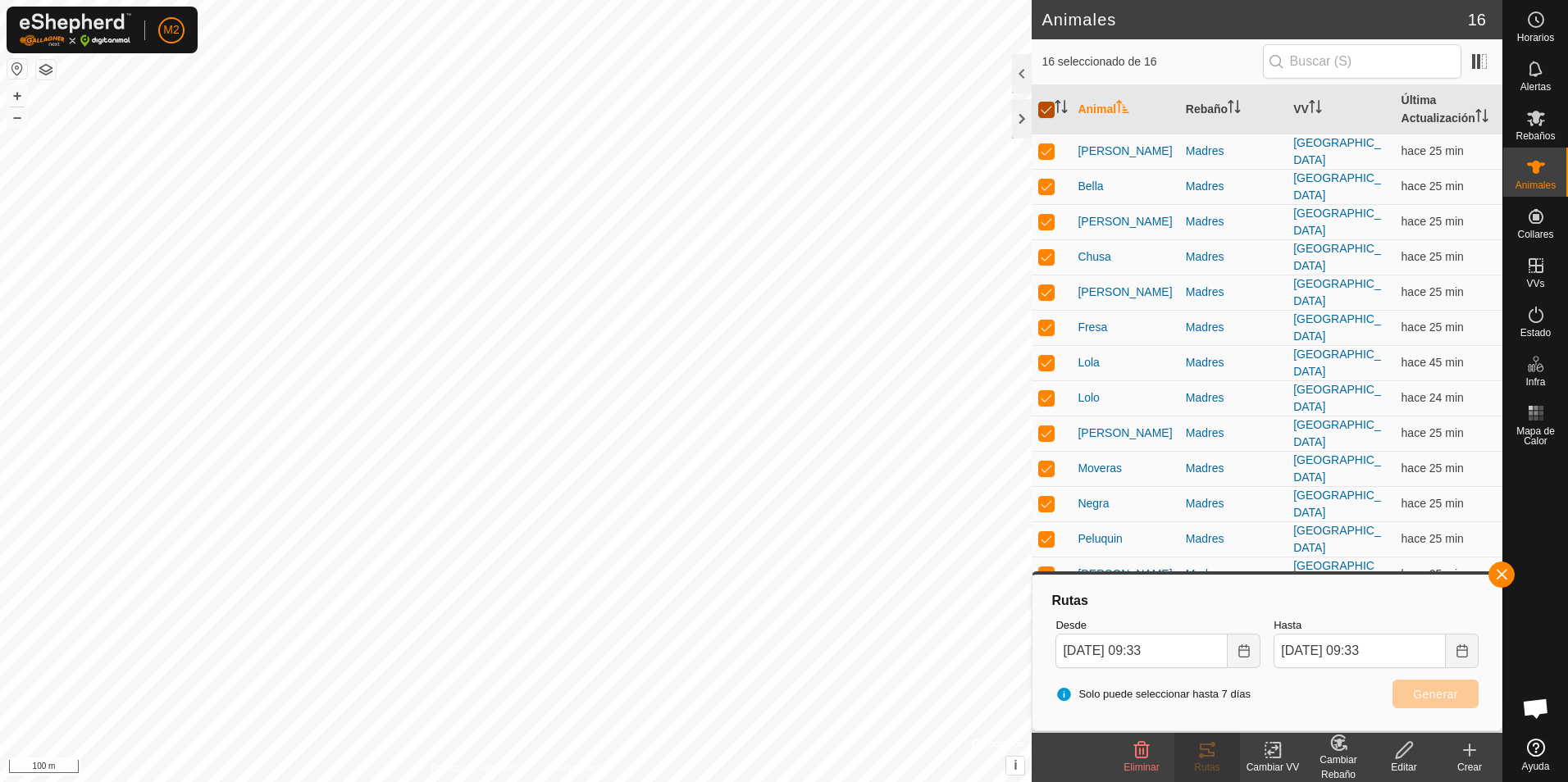
checkbox input "false"
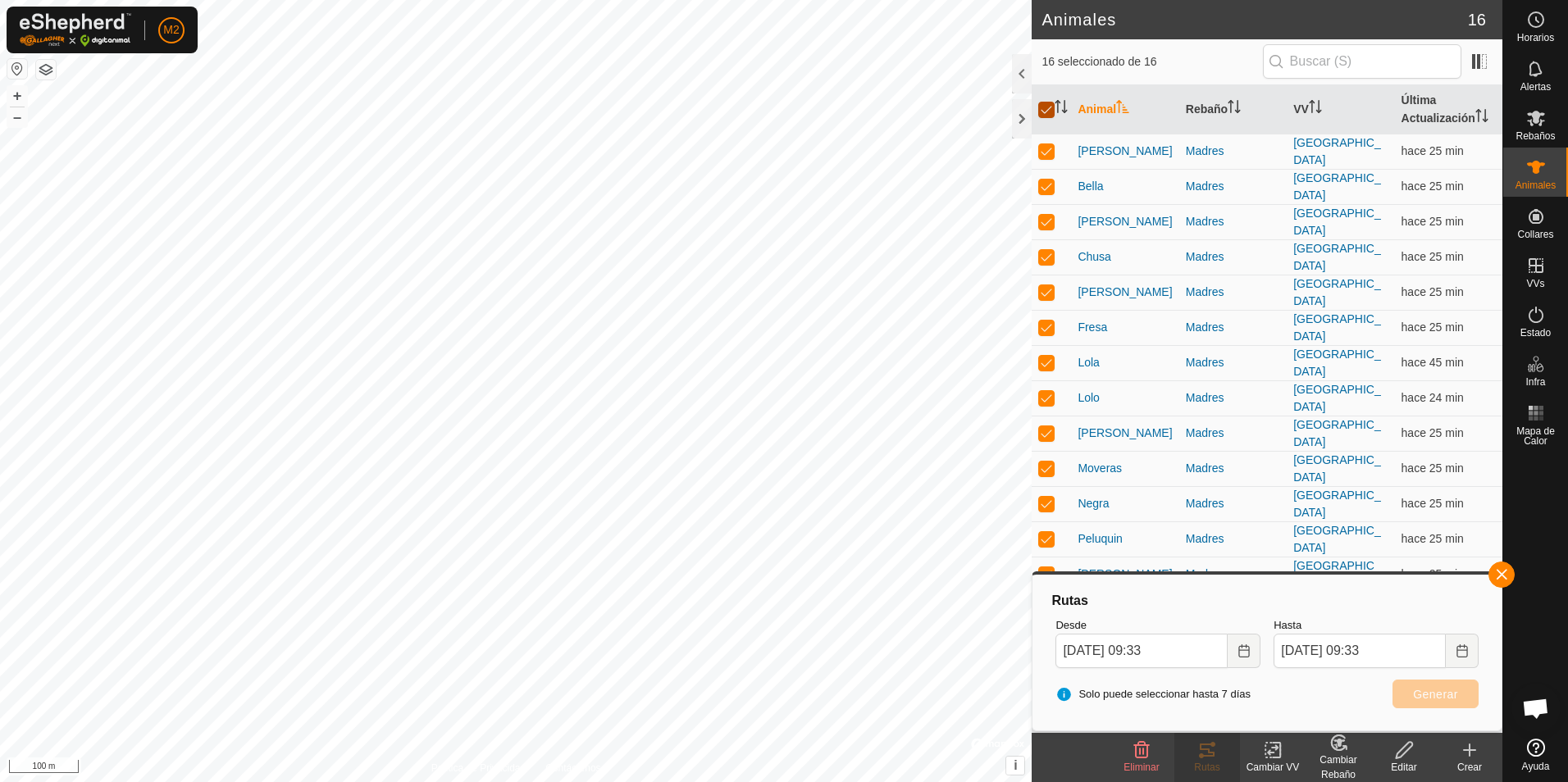
checkbox input "false"
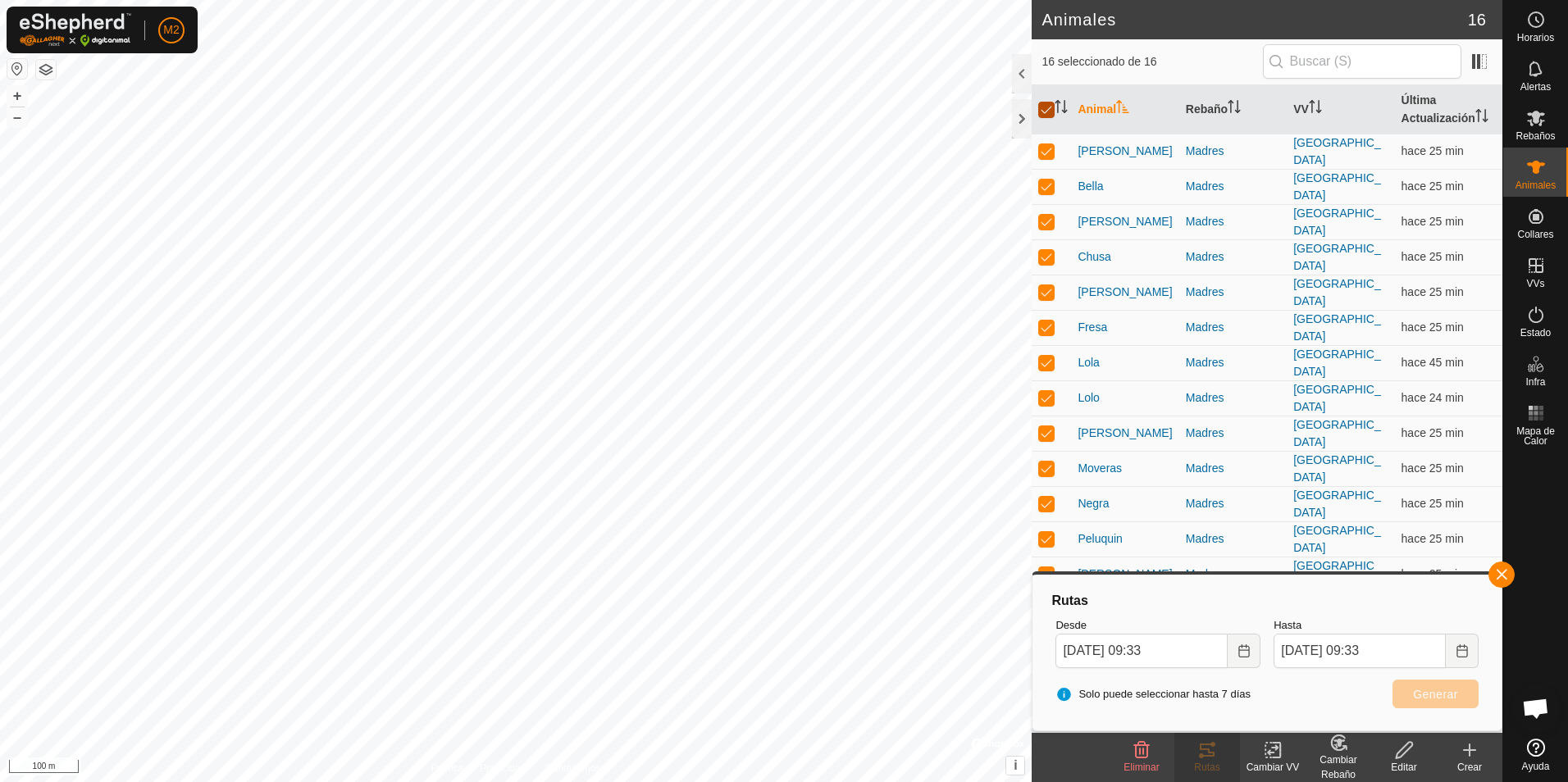
checkbox input "false"
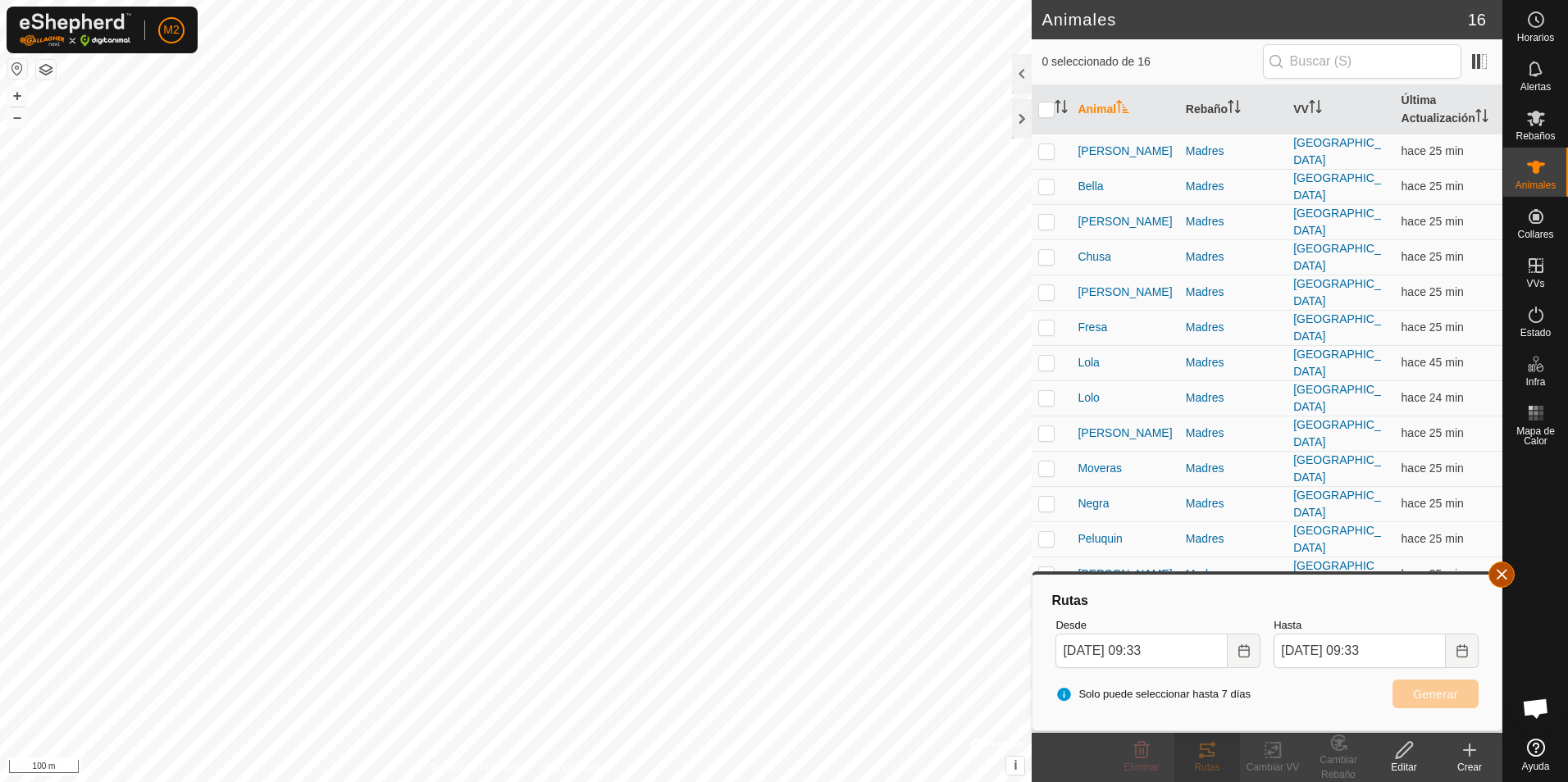
click at [1499, 578] on button "button" at bounding box center [1501, 574] width 26 height 26
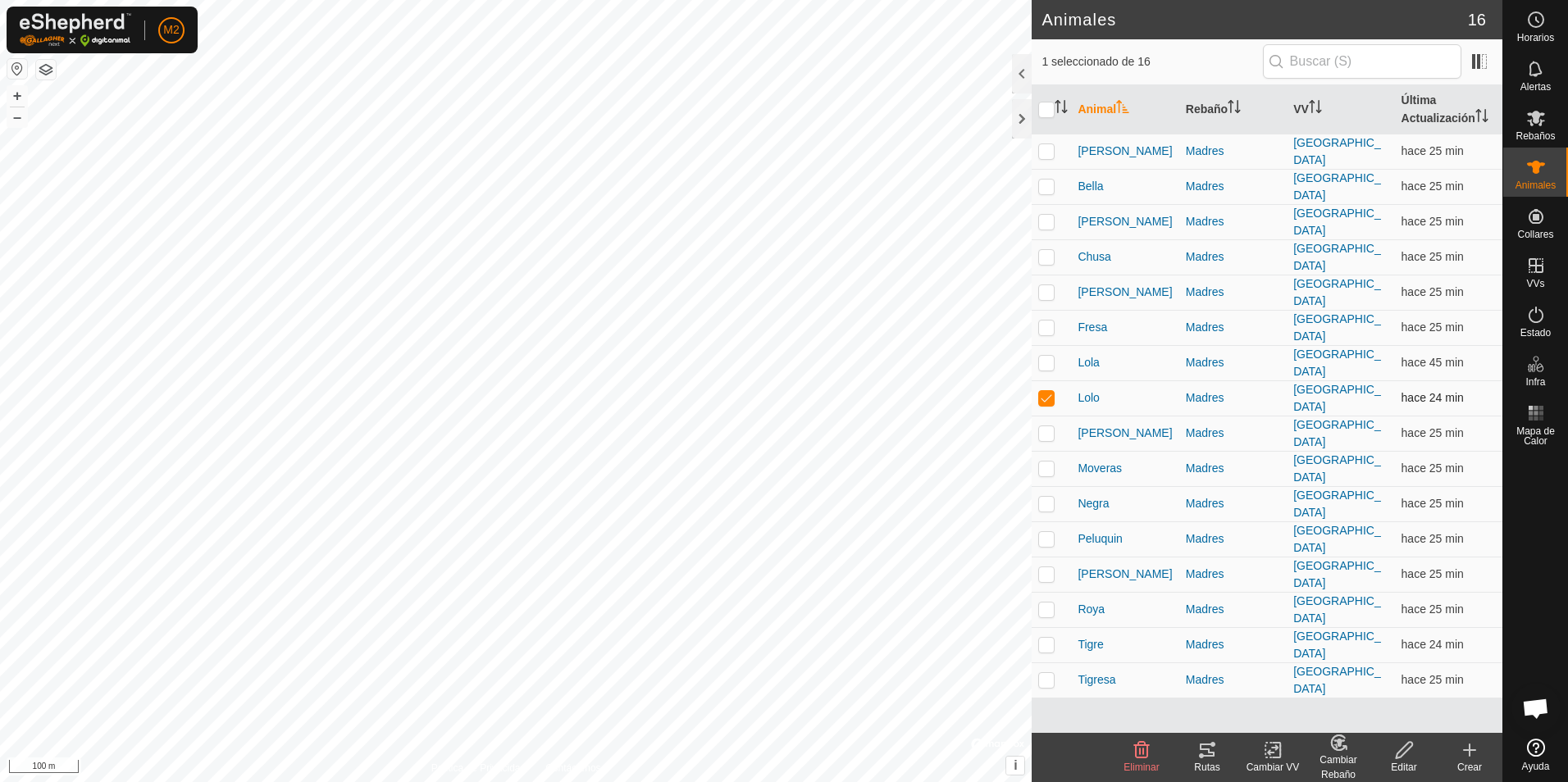
click at [1046, 391] on p-checkbox at bounding box center [1046, 397] width 16 height 13
checkbox input "false"
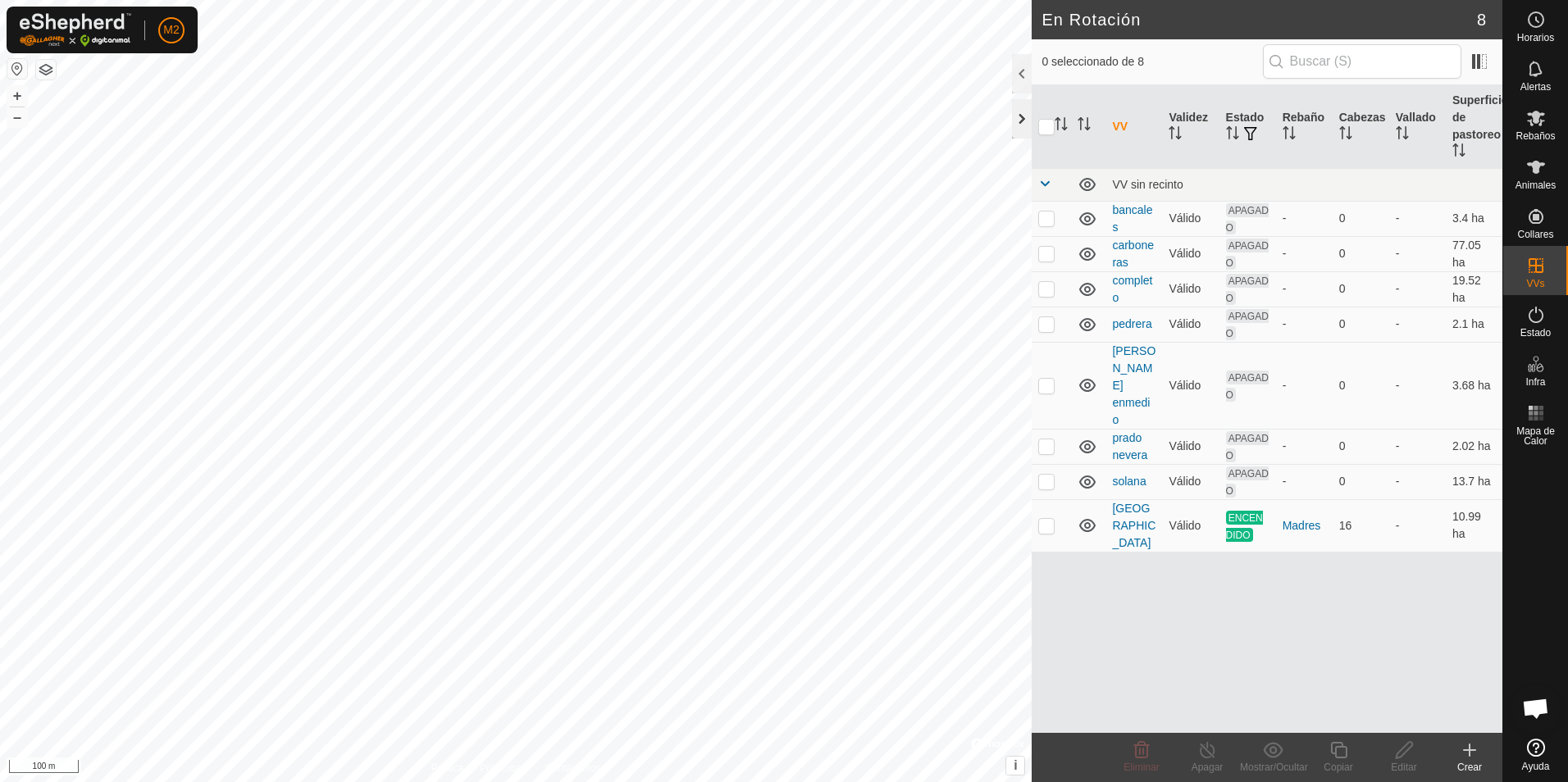
click at [1016, 121] on div at bounding box center [1022, 119] width 20 height 39
